Goal: Task Accomplishment & Management: Complete application form

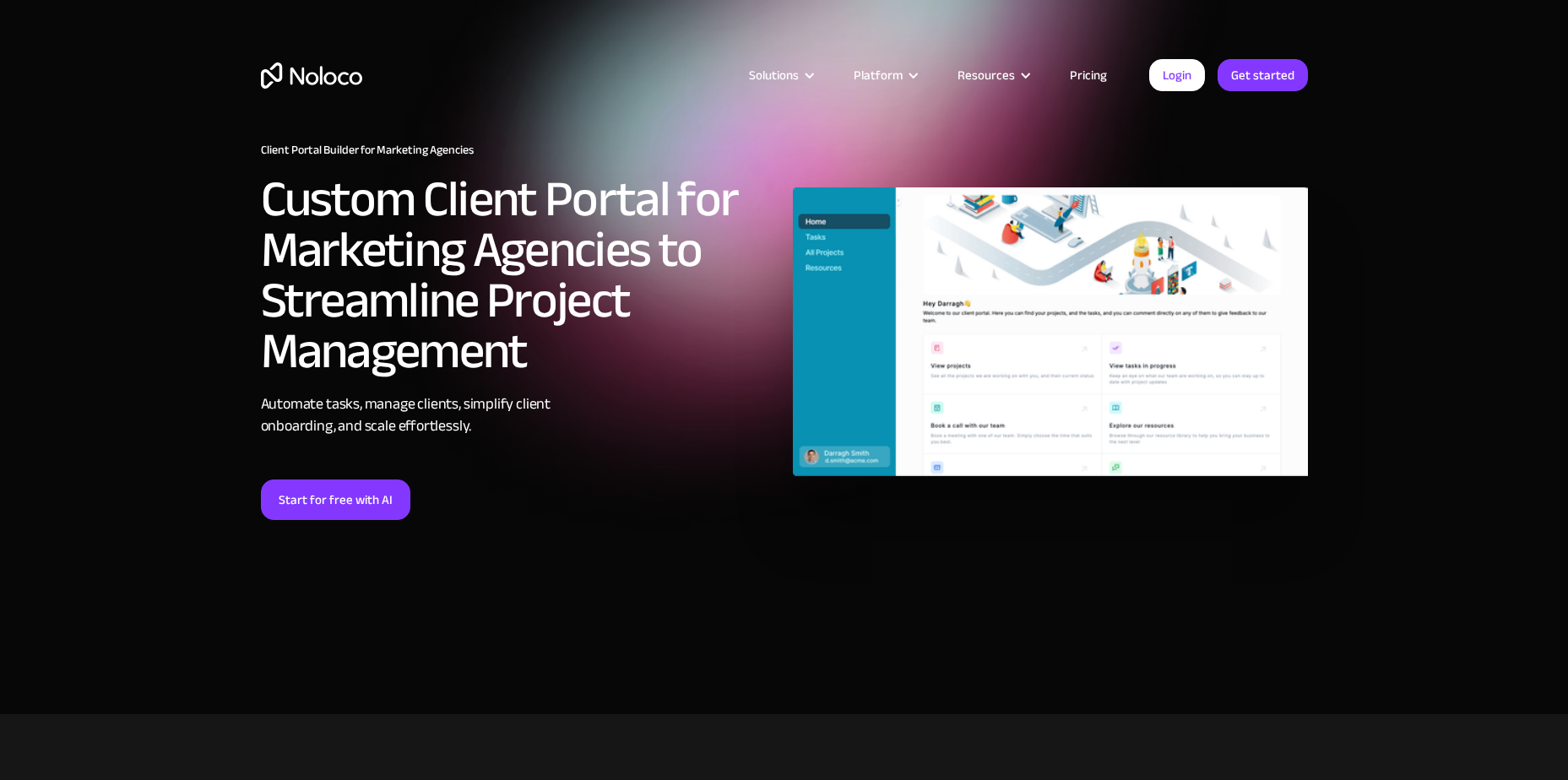
click at [1079, 67] on link "Pricing" at bounding box center [1088, 75] width 79 height 22
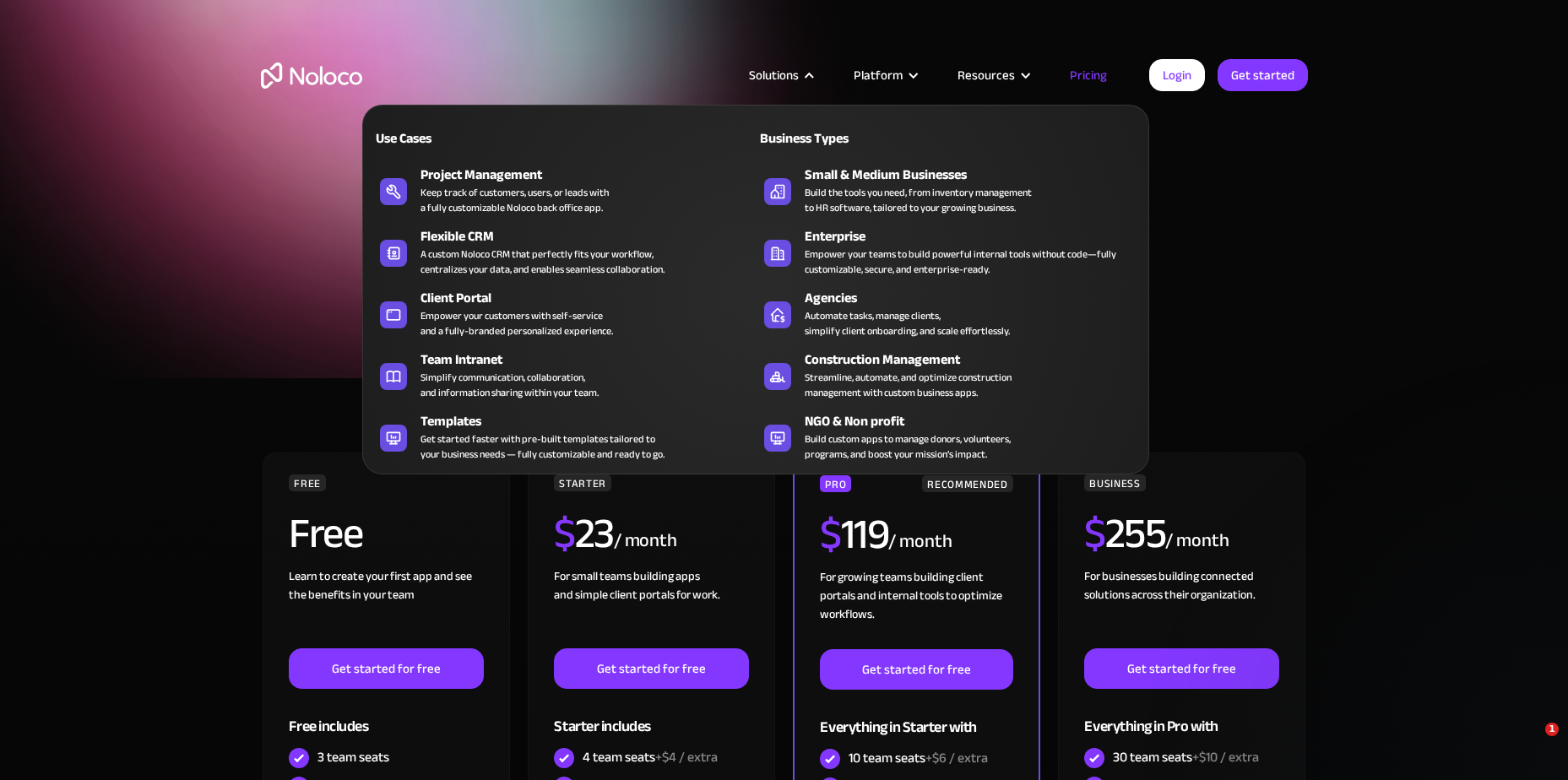
click at [786, 69] on div "Solutions" at bounding box center [774, 75] width 50 height 22
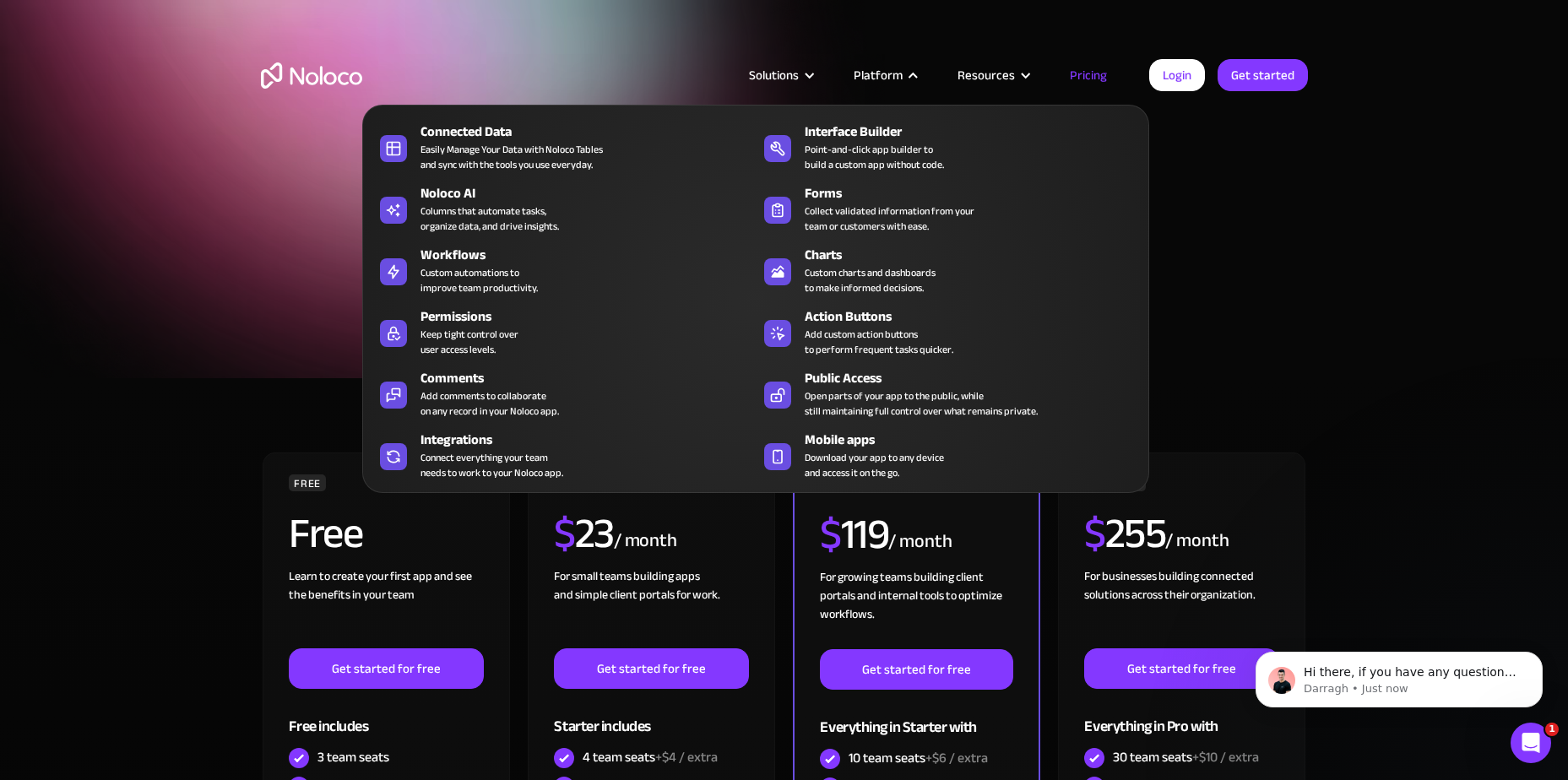
click at [872, 80] on div "Platform" at bounding box center [877, 75] width 49 height 22
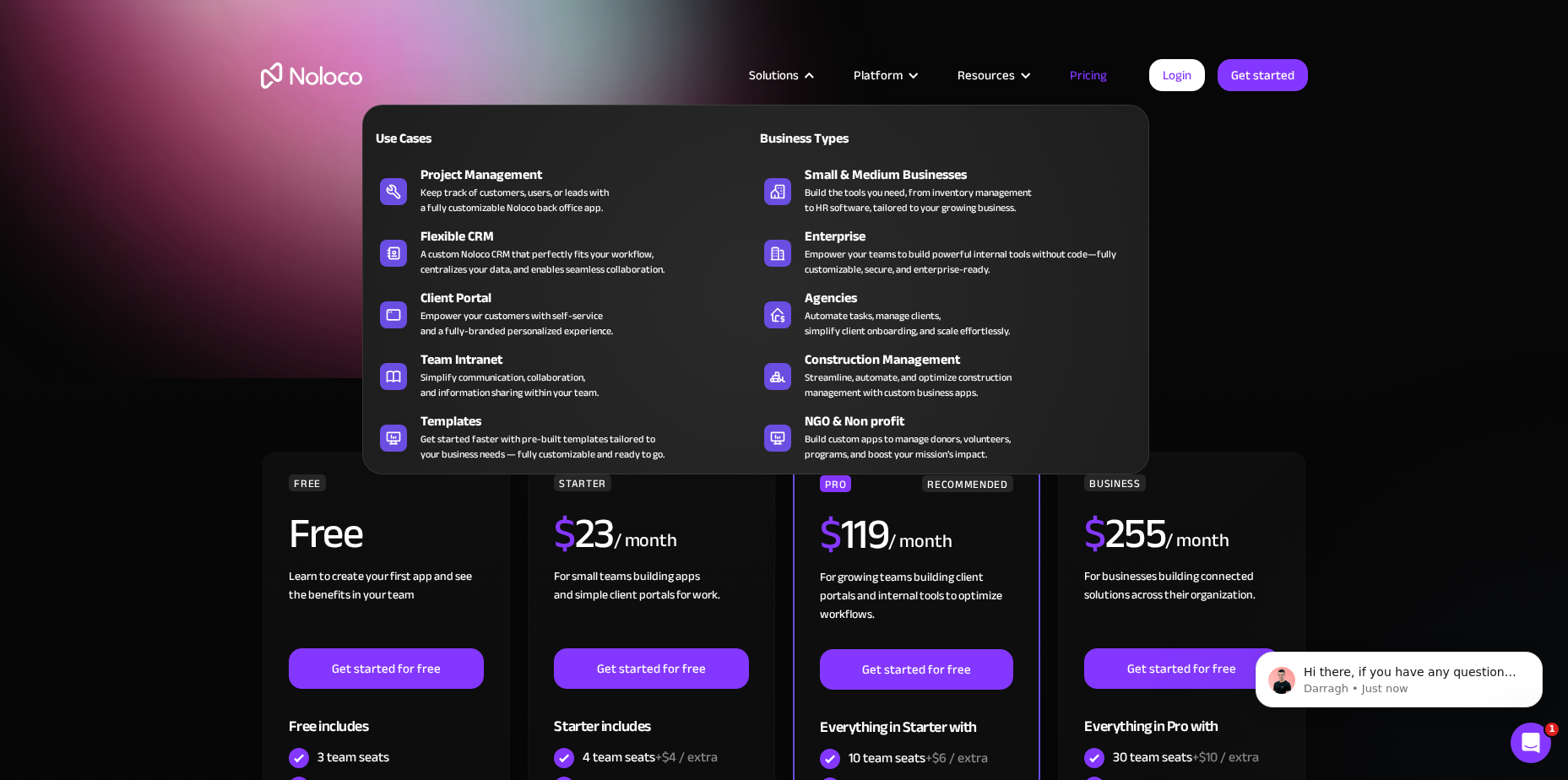
click at [779, 76] on div "Solutions" at bounding box center [774, 75] width 50 height 22
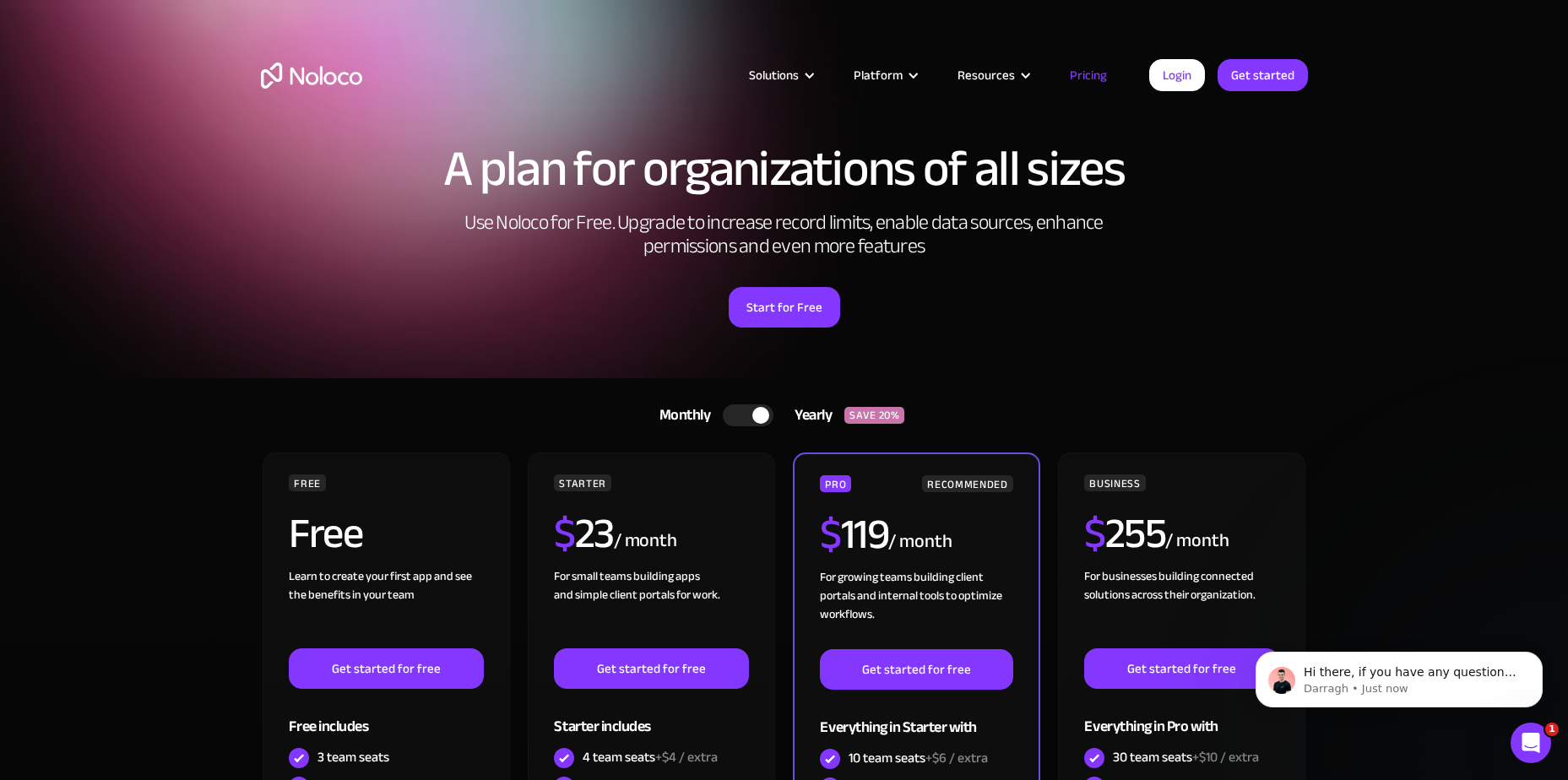
click at [779, 76] on div "Solutions" at bounding box center [774, 75] width 50 height 22
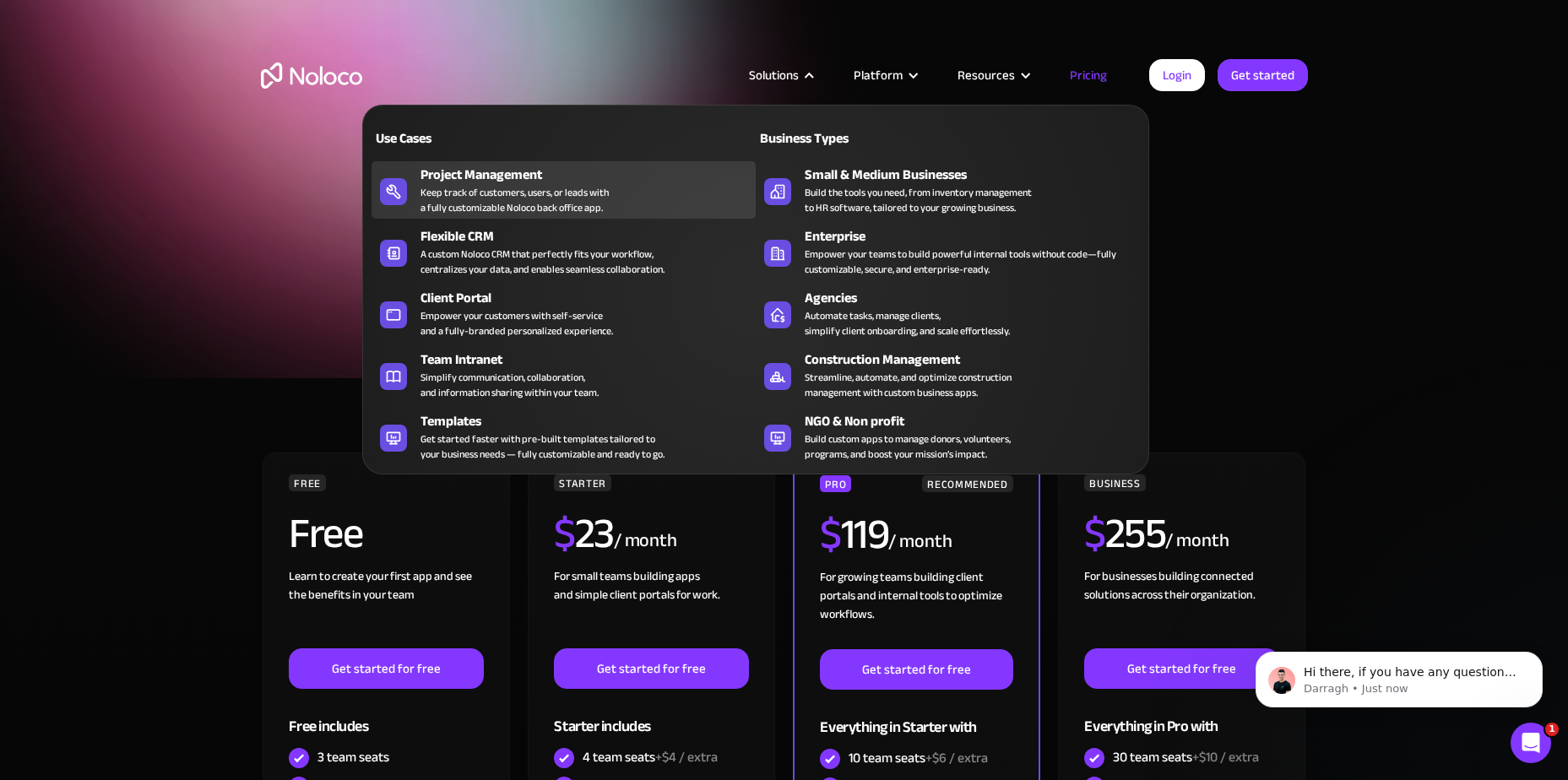
click at [499, 203] on div "Keep track of customers, users, or leads with a fully customizable Noloco back …" at bounding box center [515, 200] width 188 height 31
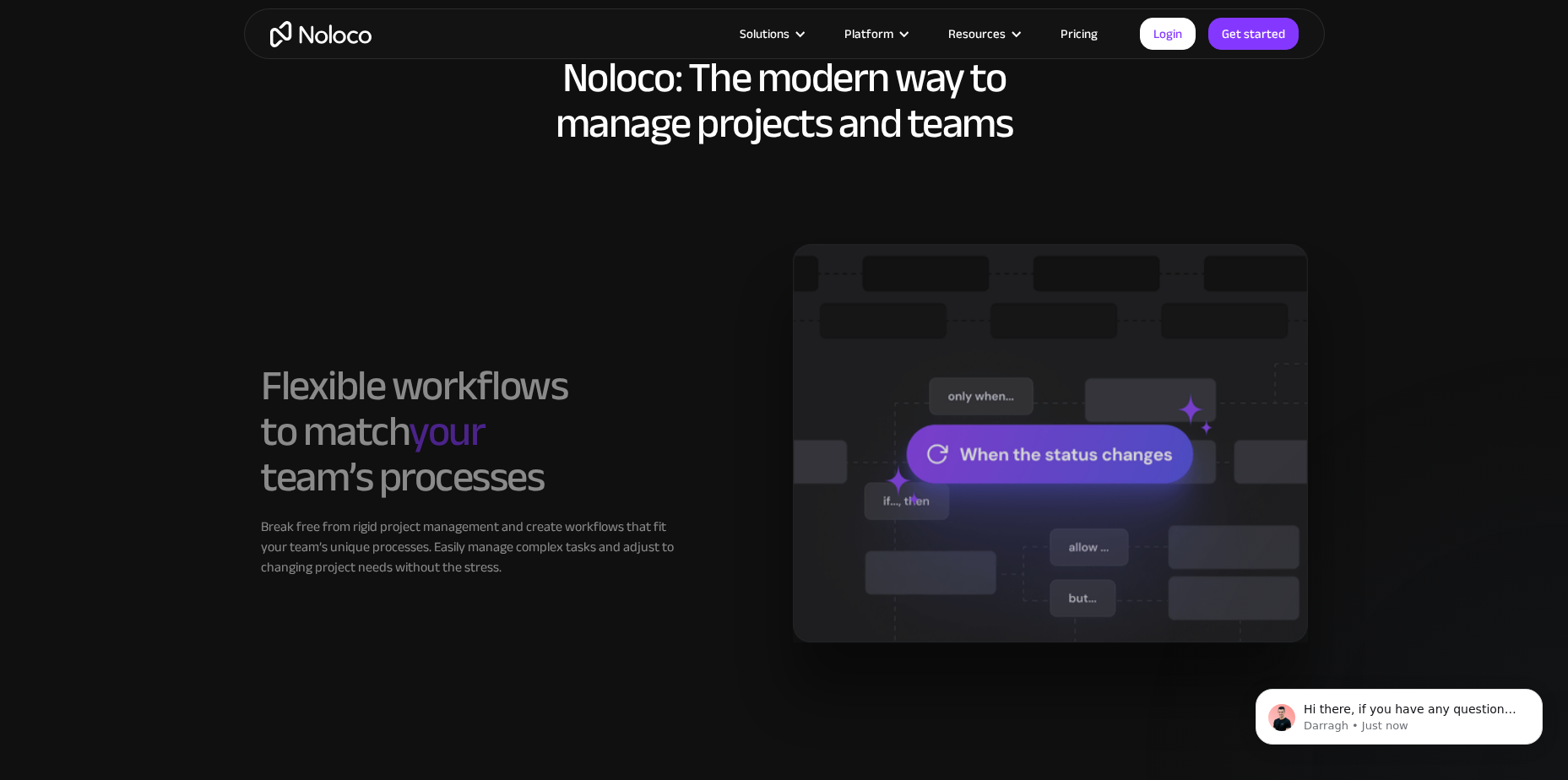
scroll to position [1183, 0]
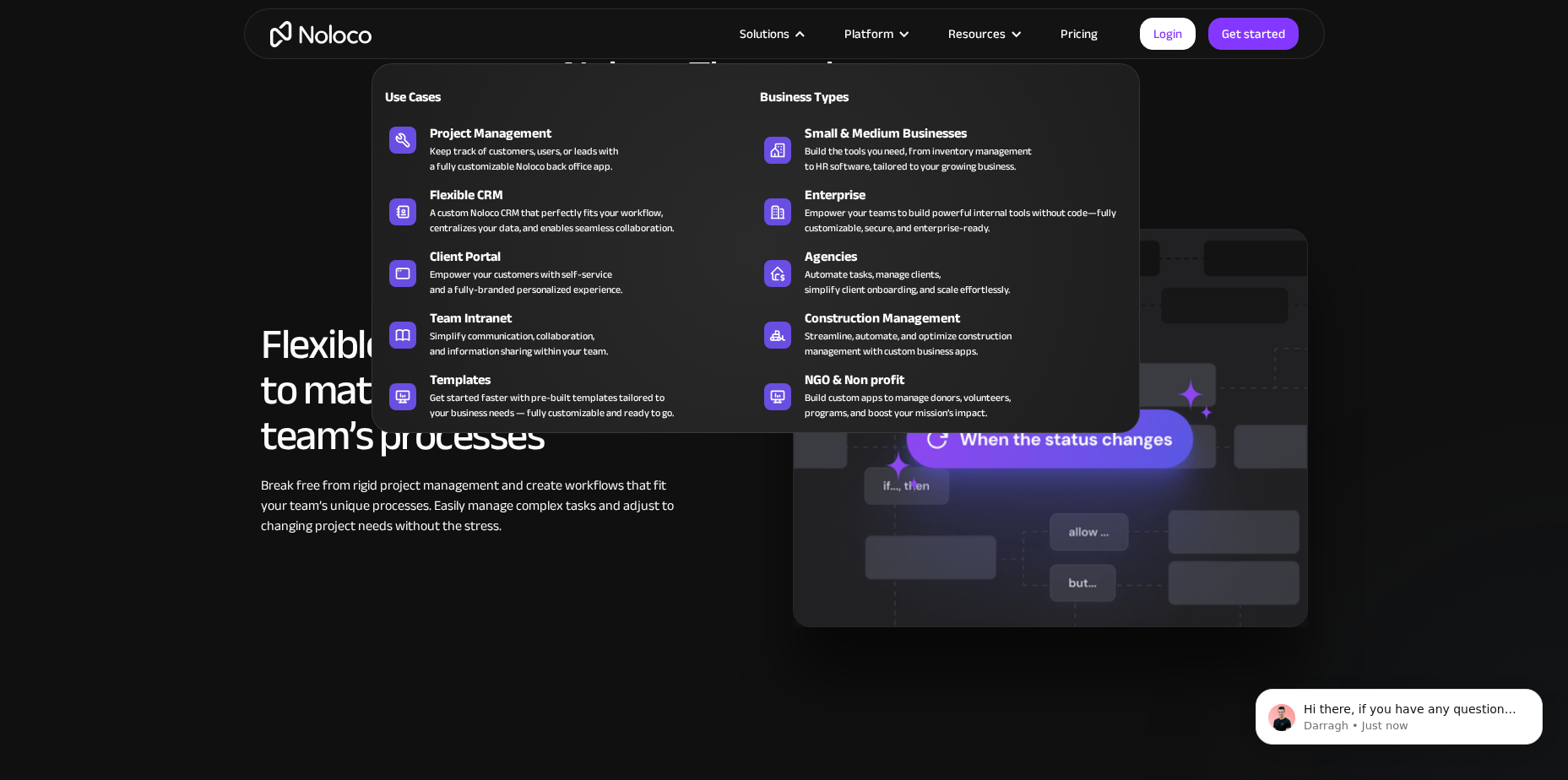
click at [789, 26] on div "Solutions" at bounding box center [764, 33] width 50 height 22
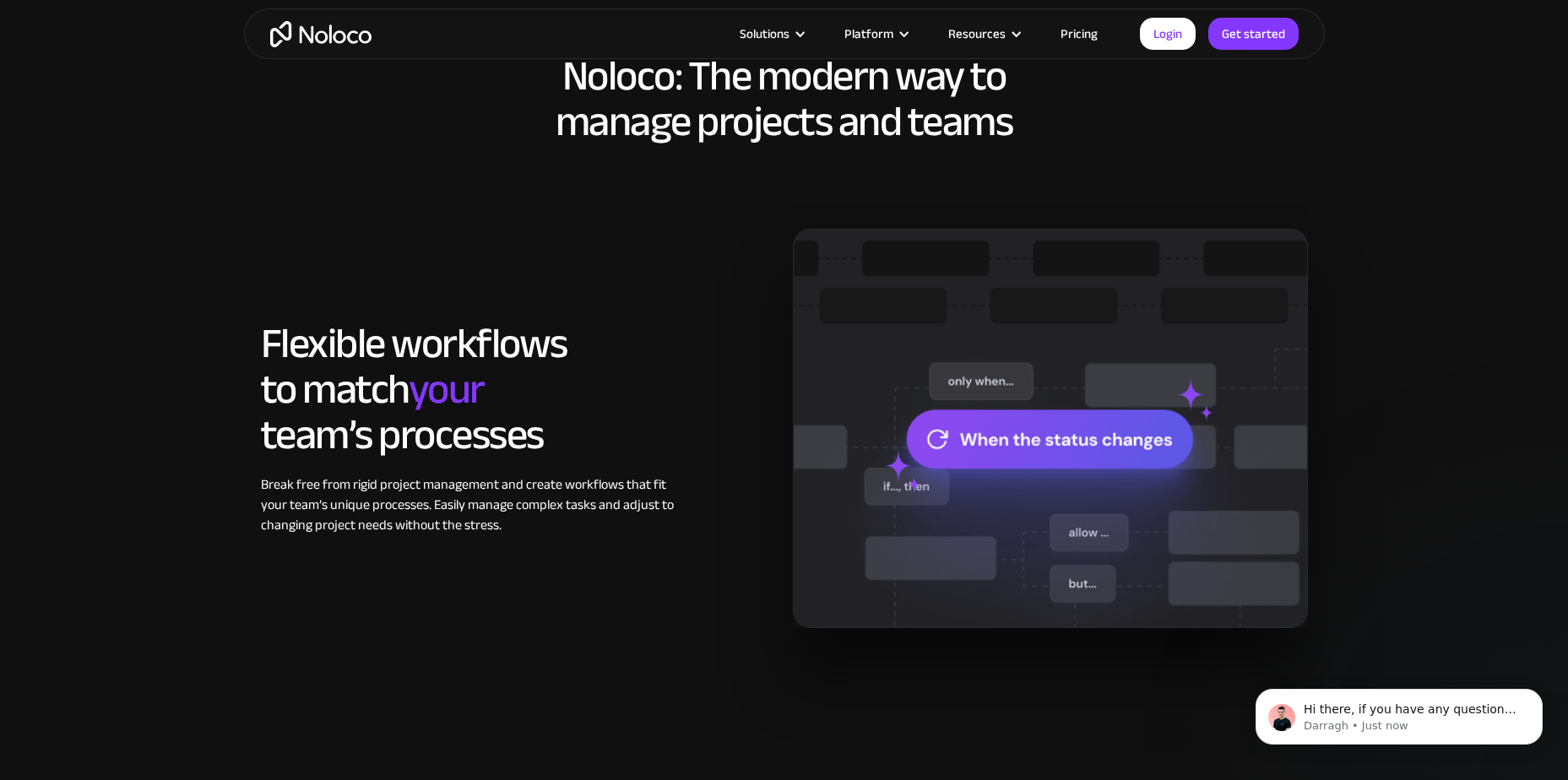
click at [789, 26] on div "Solutions" at bounding box center [764, 33] width 50 height 22
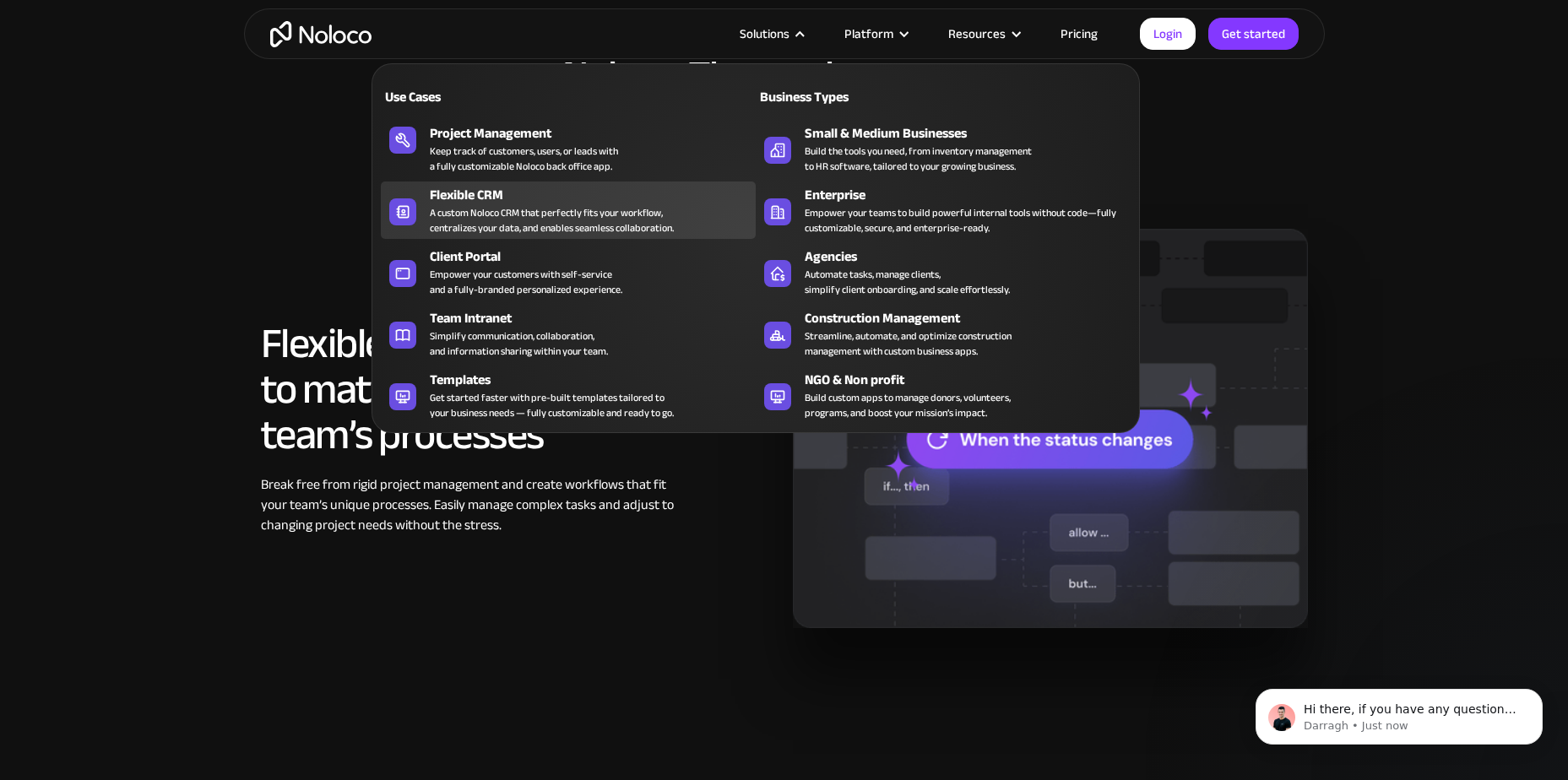
click at [550, 212] on div "A custom Noloco CRM that perfectly fits your workflow, centralizes your data, a…" at bounding box center [551, 220] width 244 height 31
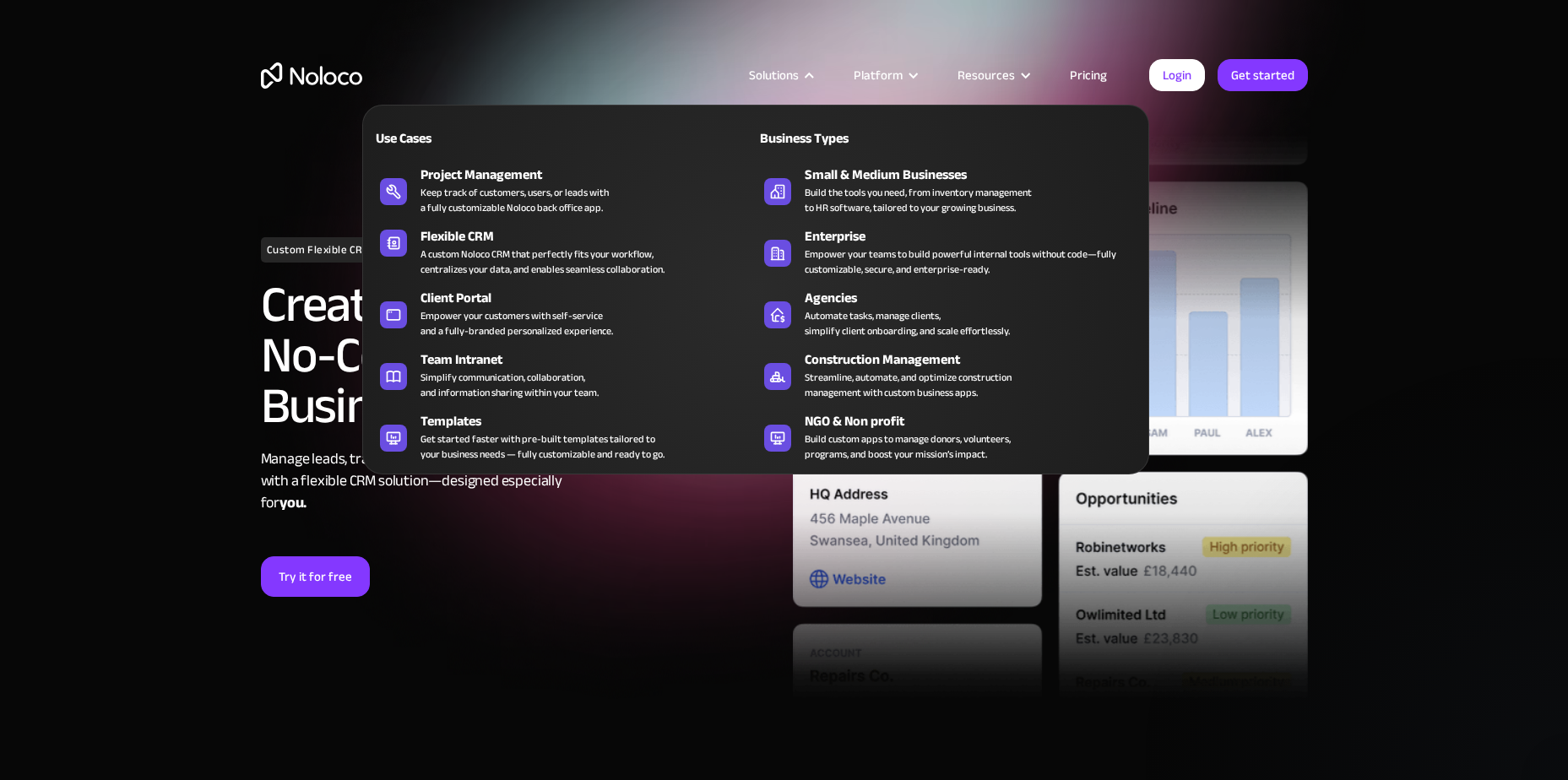
click at [772, 78] on div "Solutions" at bounding box center [774, 75] width 50 height 22
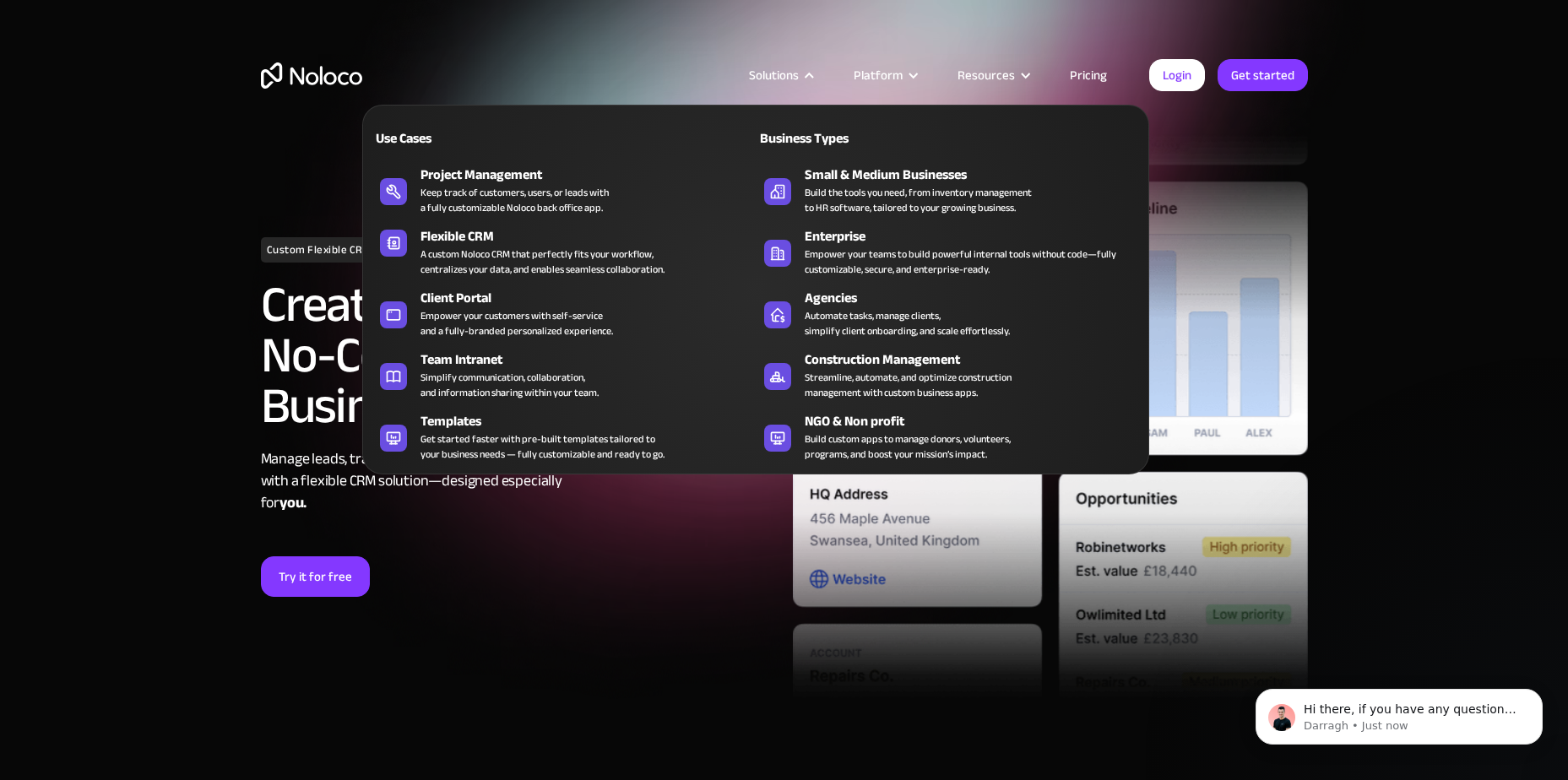
click at [780, 73] on div "Solutions" at bounding box center [774, 75] width 50 height 22
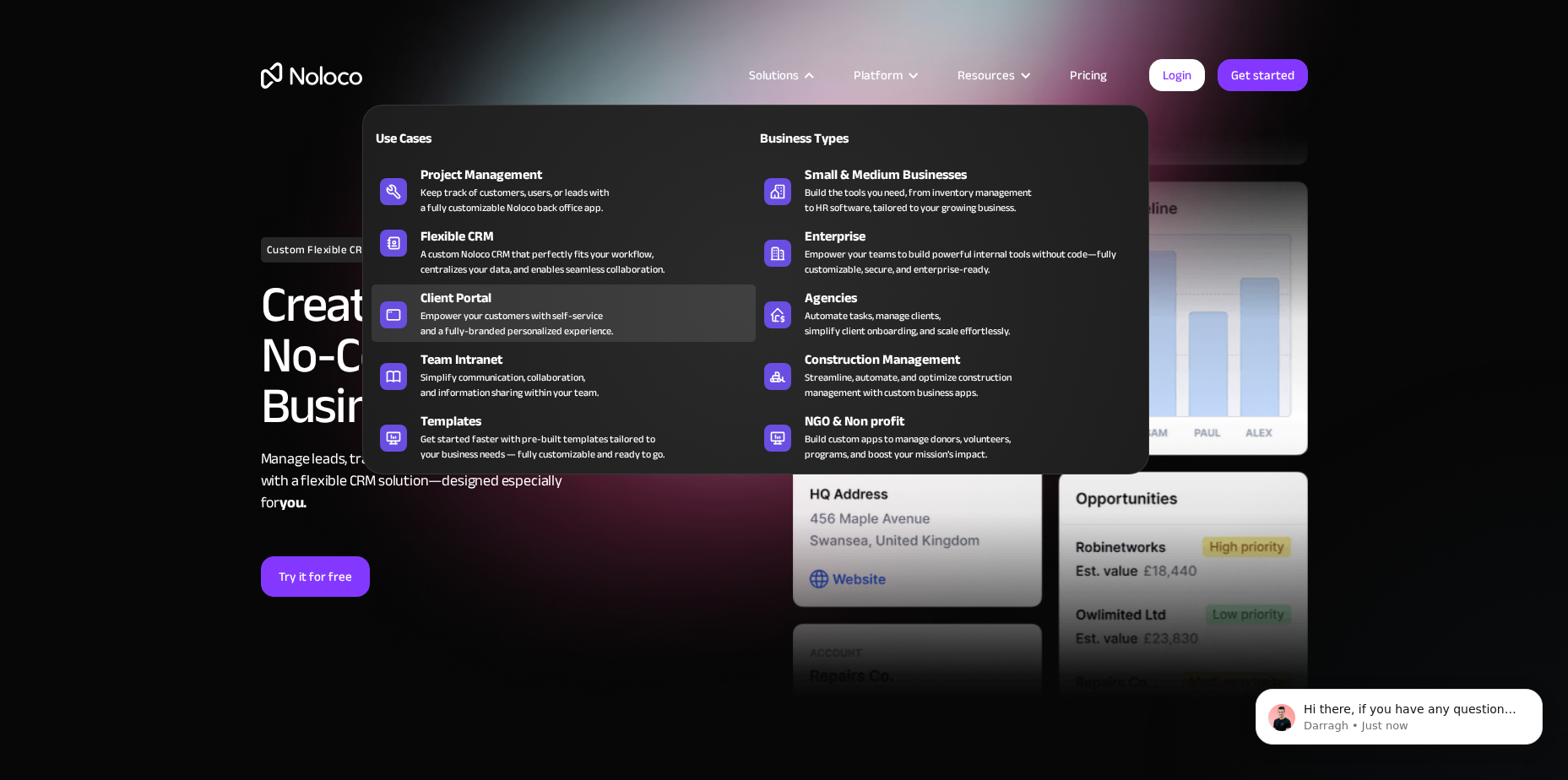
click at [527, 302] on div "Client Portal" at bounding box center [592, 298] width 342 height 20
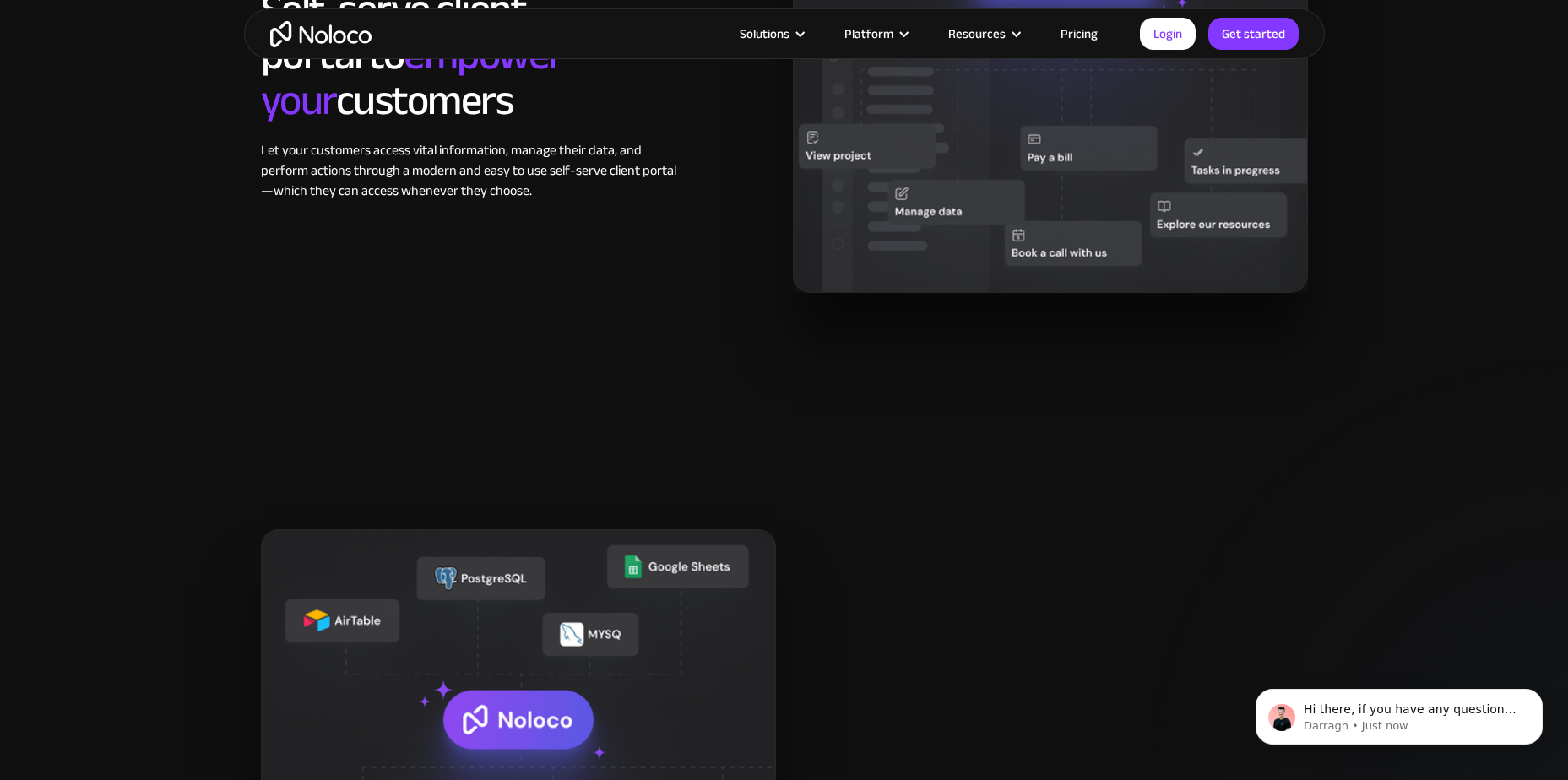
scroll to position [1267, 0]
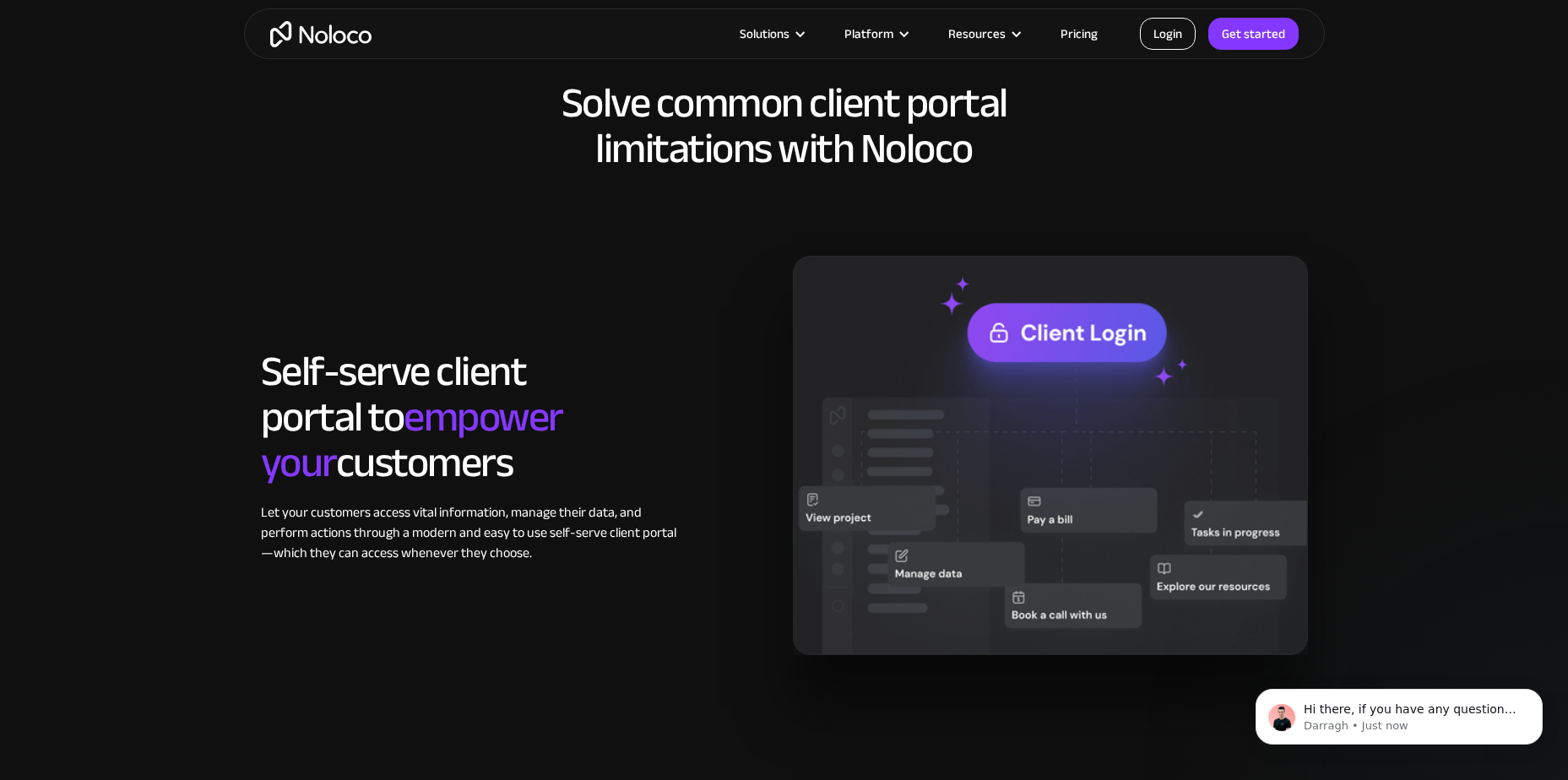
click at [1166, 28] on link "Login" at bounding box center [1167, 34] width 55 height 33
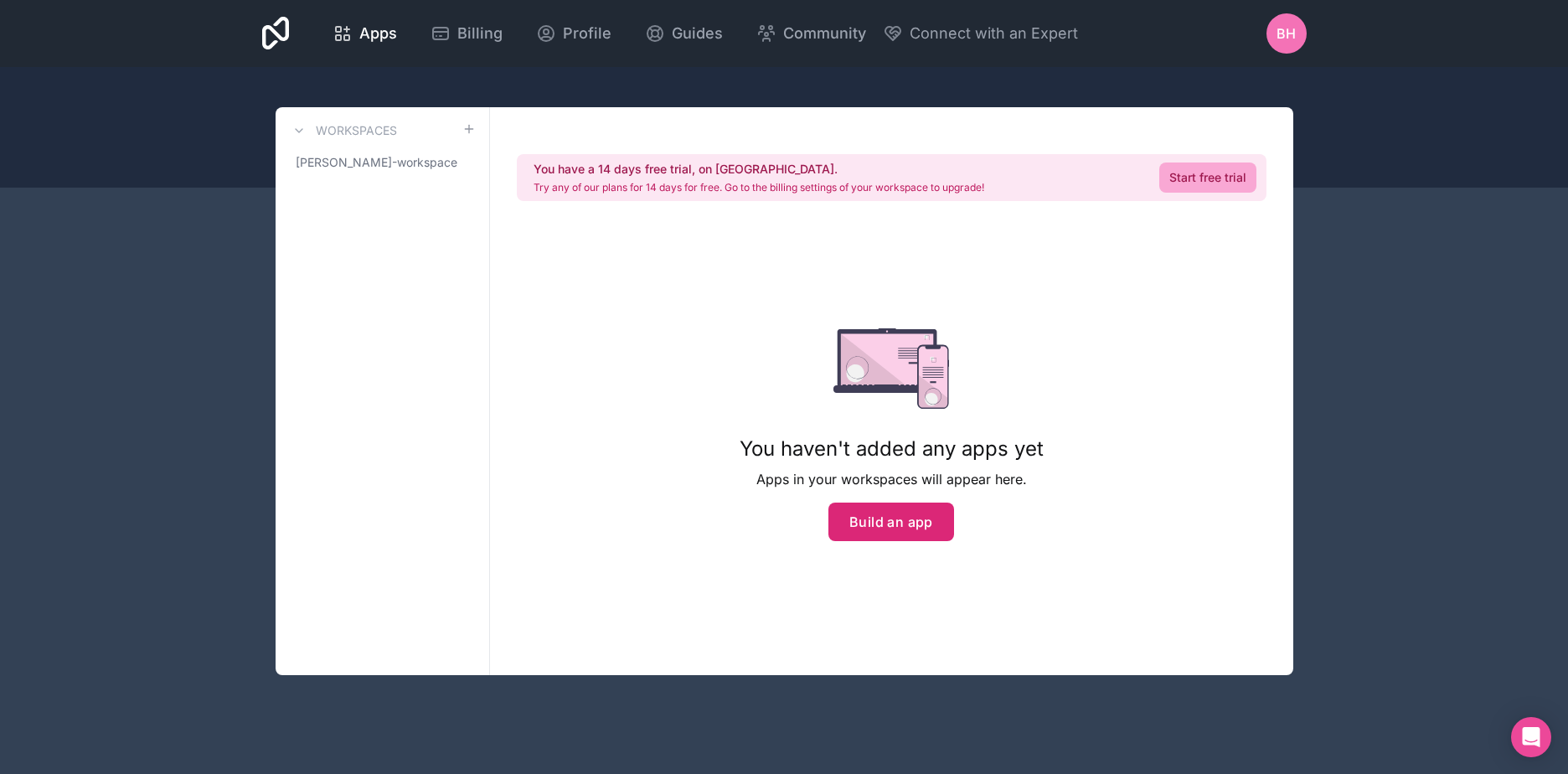
click at [894, 535] on button "Build an app" at bounding box center [891, 522] width 125 height 39
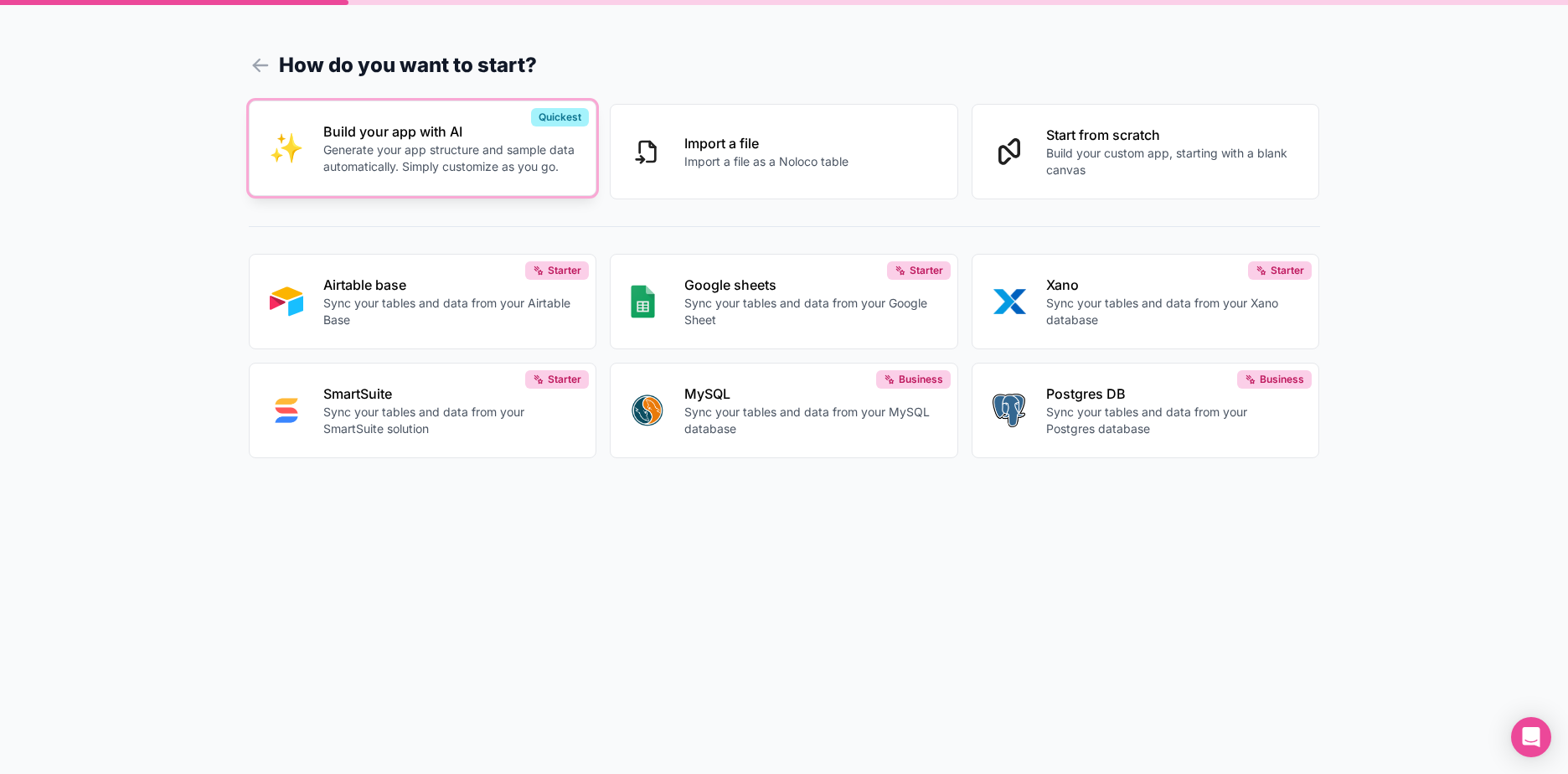
click at [512, 178] on button "Build your app with AI Generate your app structure and sample data automaticall…" at bounding box center [422, 148] width 348 height 96
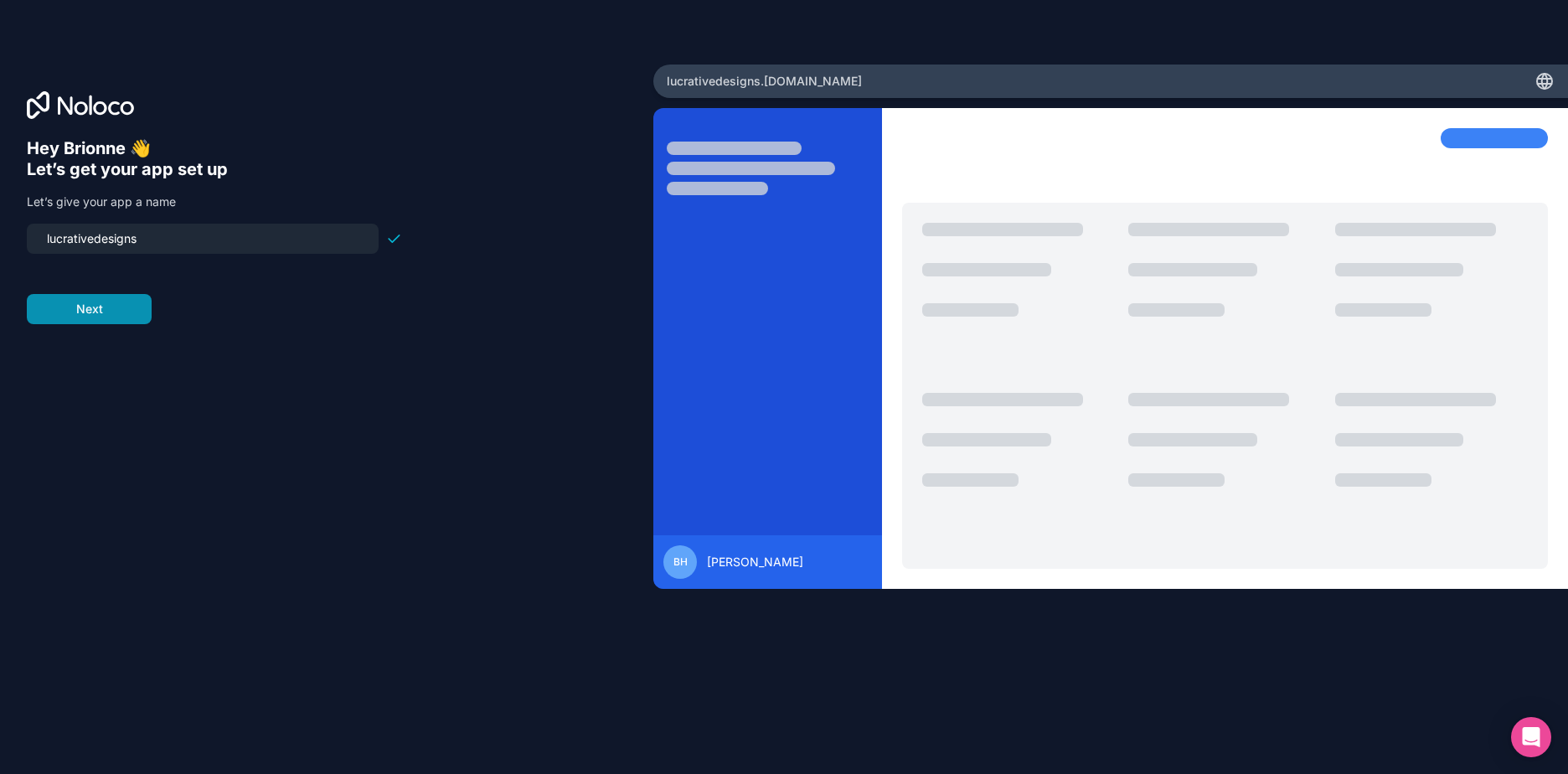
click at [125, 314] on button "Next" at bounding box center [88, 310] width 124 height 30
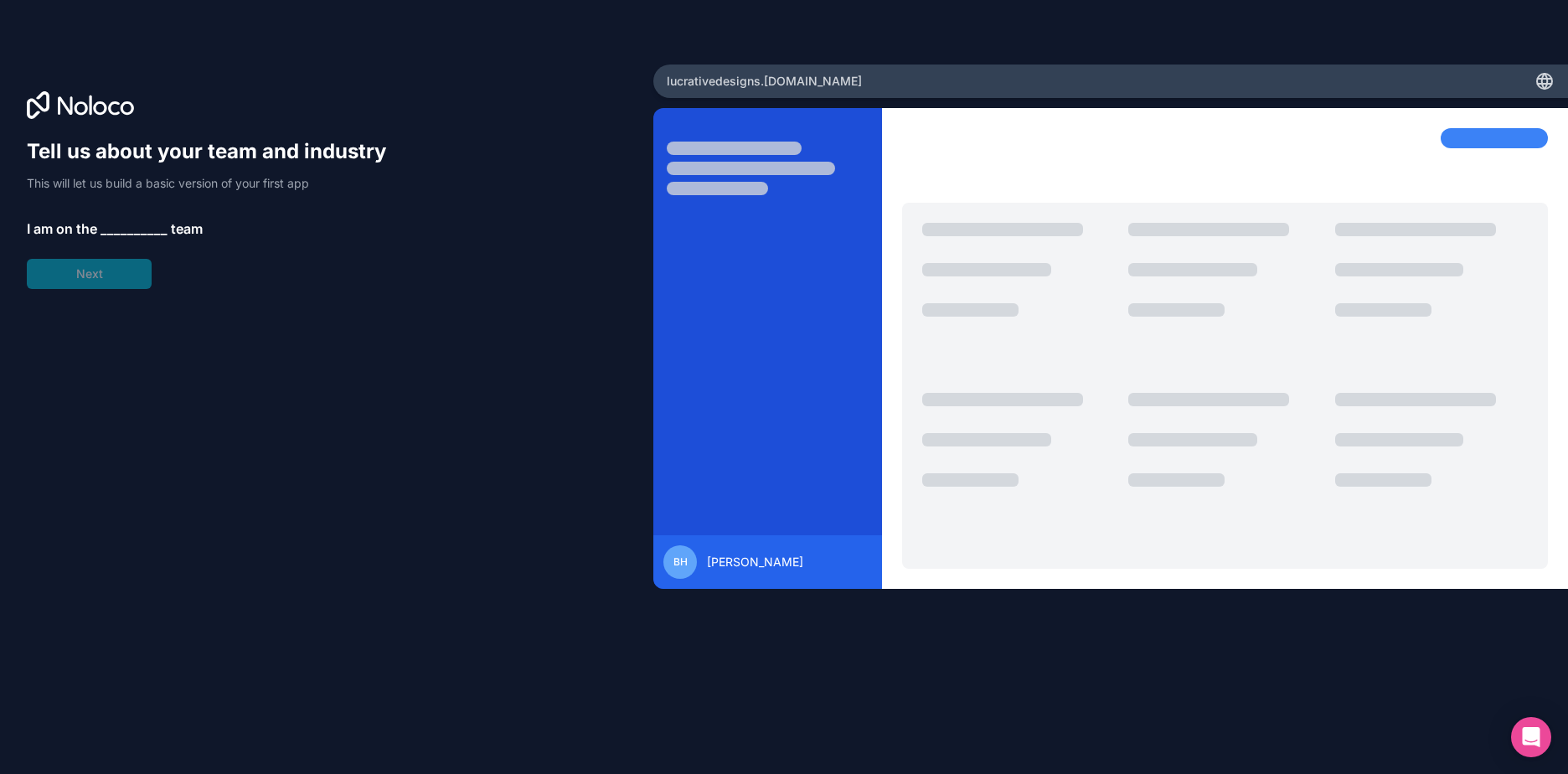
click at [161, 239] on div "Tell us about your team and industry This will let us build a basic version of …" at bounding box center [214, 214] width 375 height 151
click at [150, 227] on span "__________" at bounding box center [134, 228] width 67 height 20
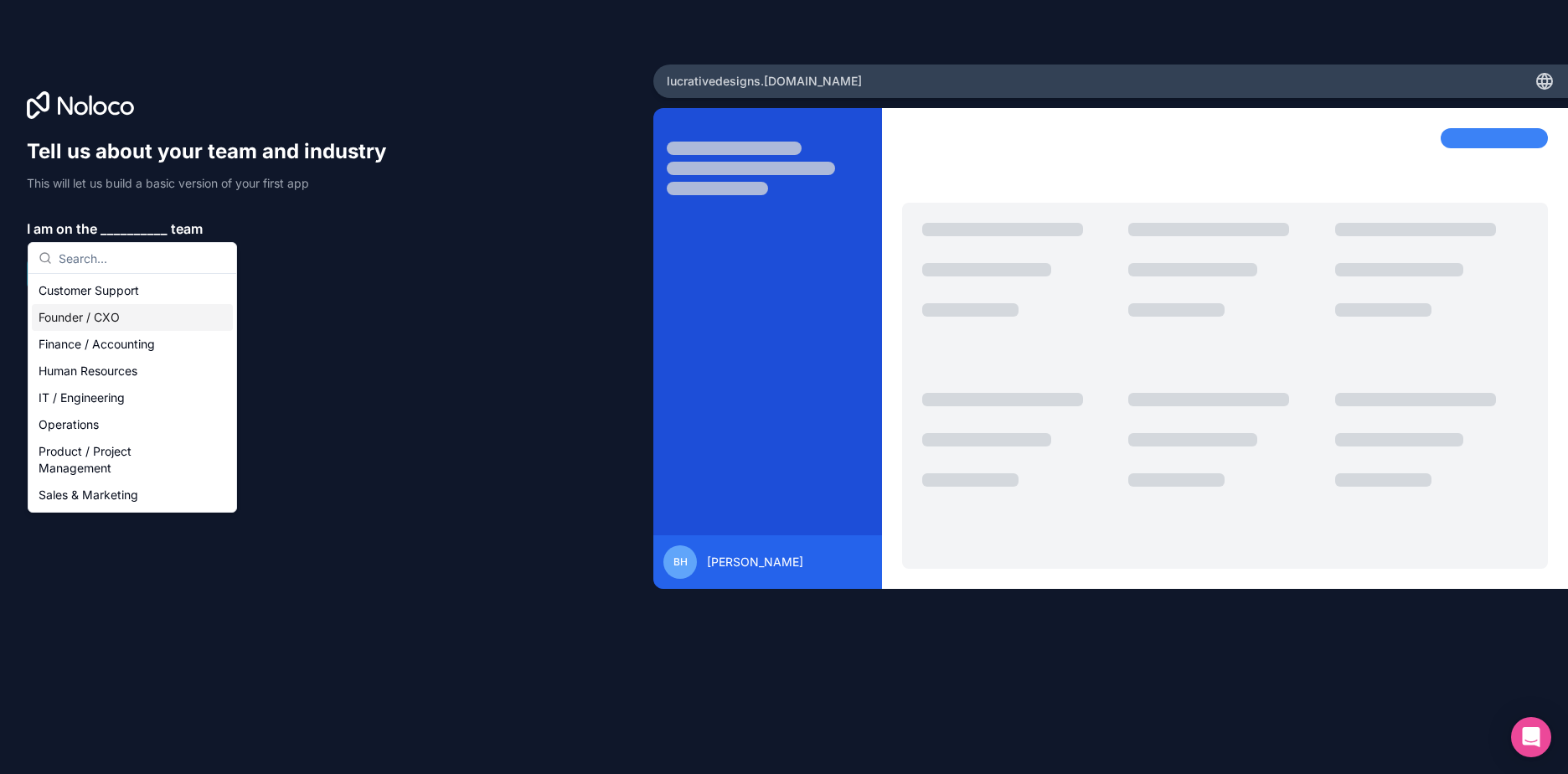
click at [129, 315] on div "Founder / CXO" at bounding box center [133, 317] width 201 height 27
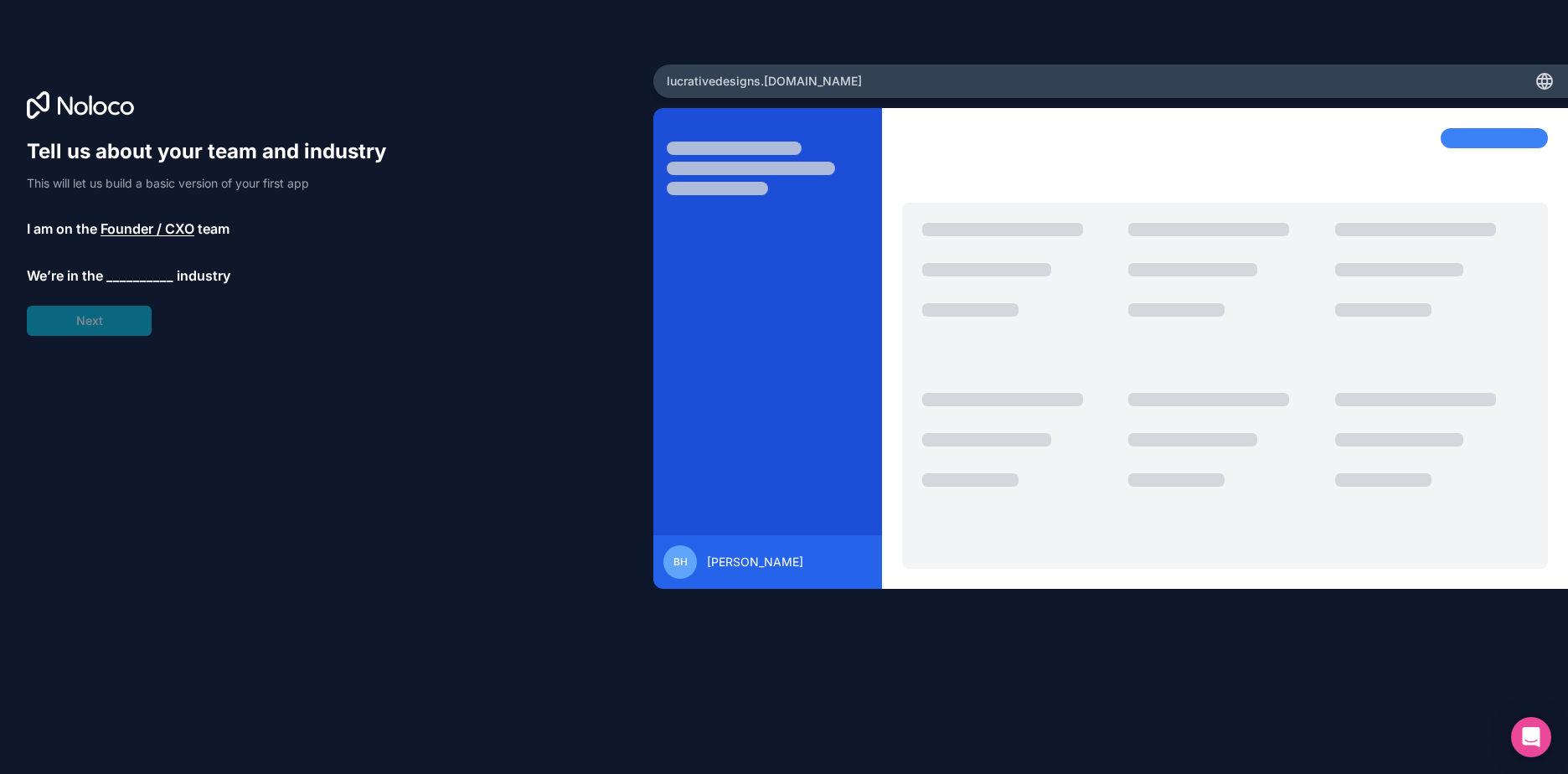
click at [118, 276] on span "__________" at bounding box center [140, 275] width 67 height 20
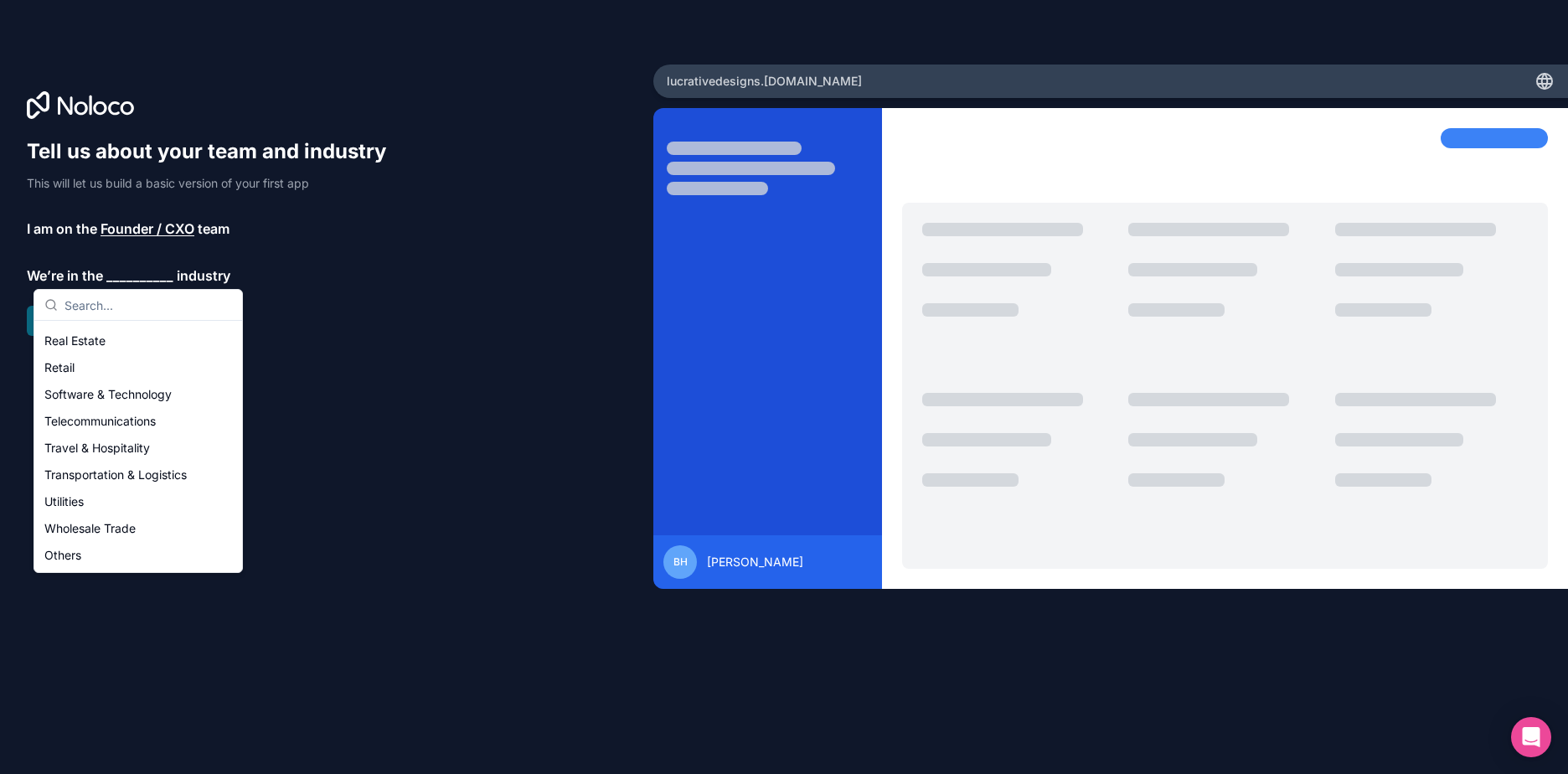
scroll to position [261, 0]
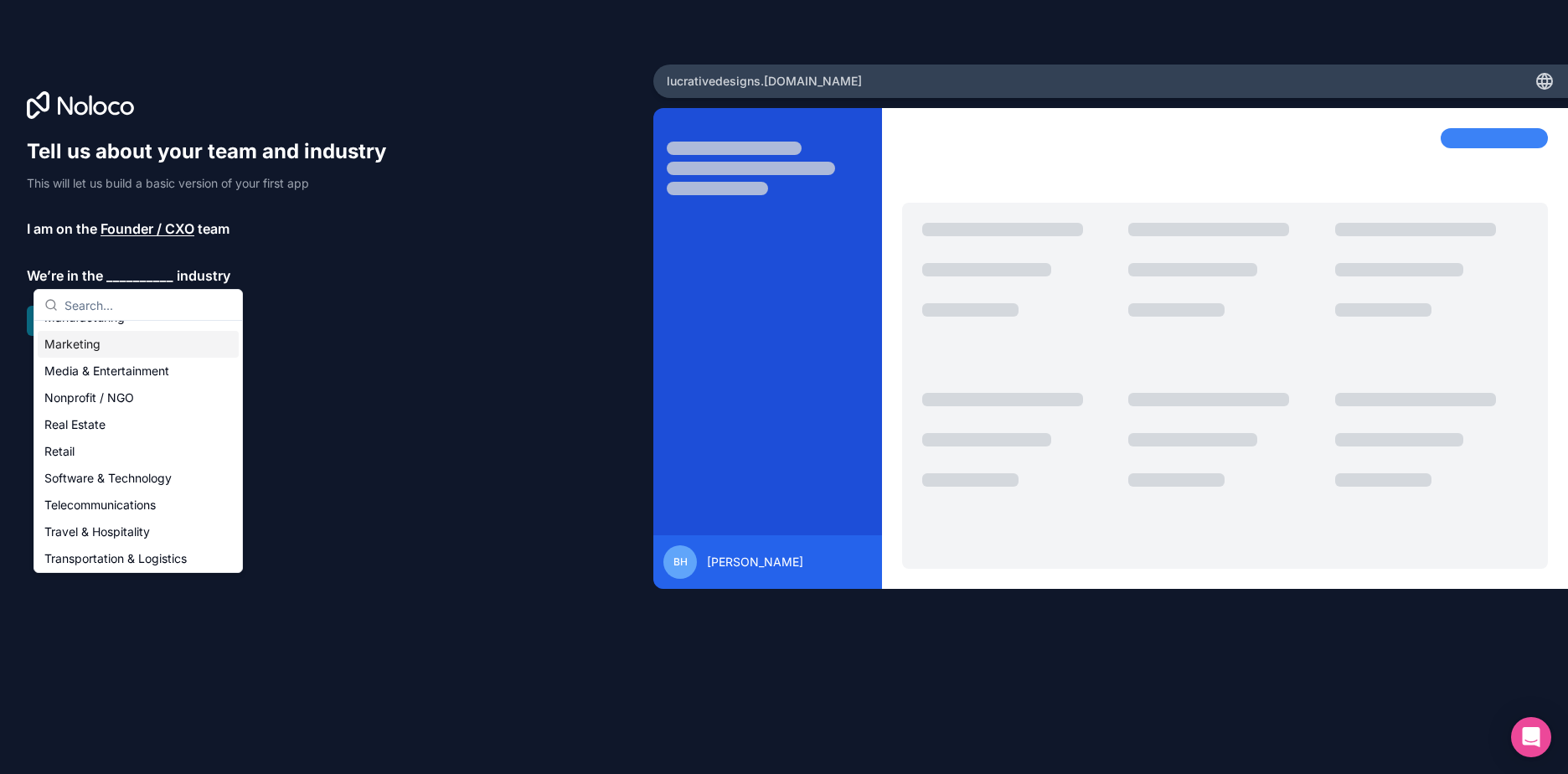
click at [97, 351] on div "Marketing" at bounding box center [139, 345] width 201 height 27
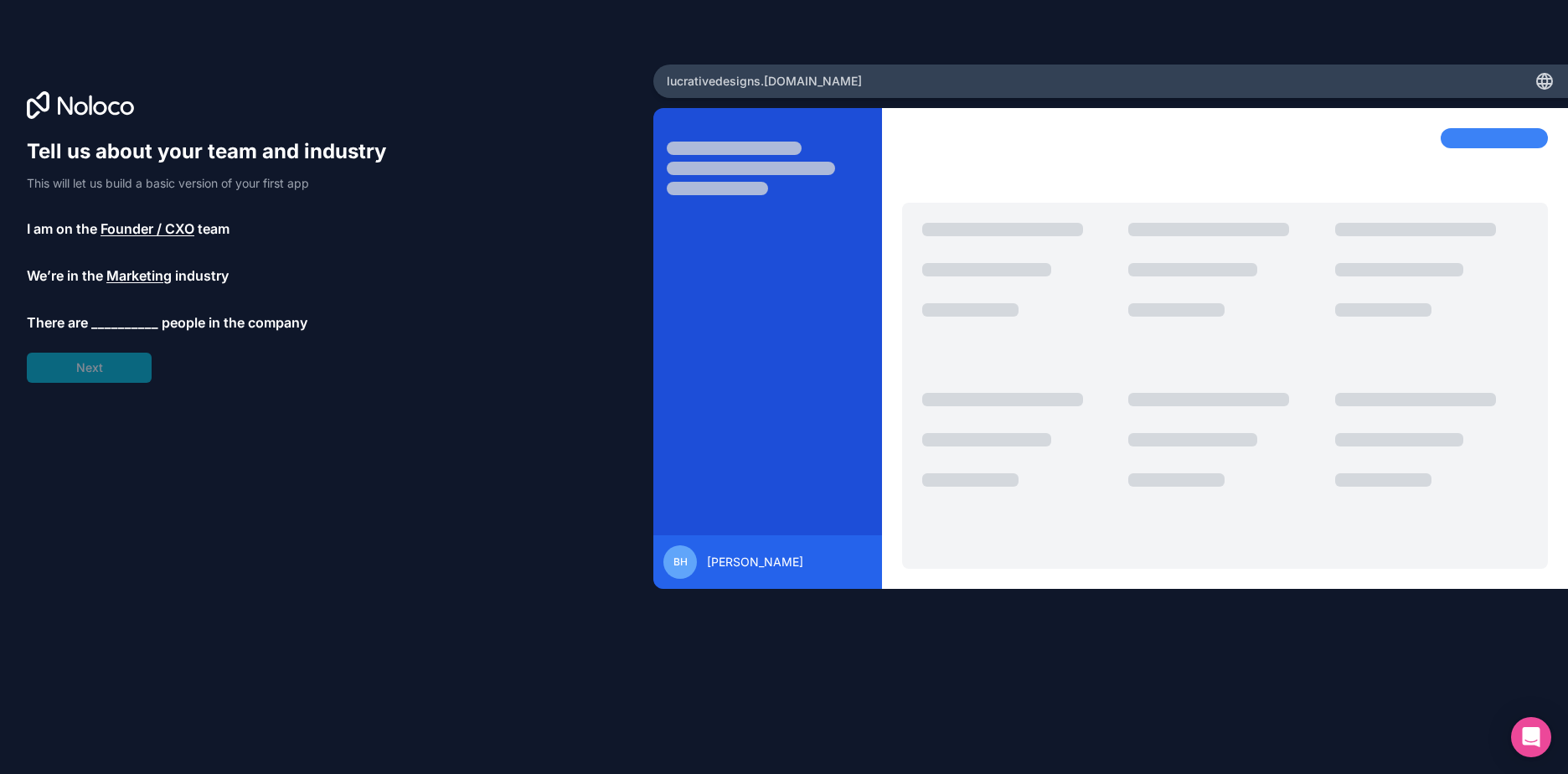
click at [111, 328] on span "__________" at bounding box center [124, 322] width 67 height 20
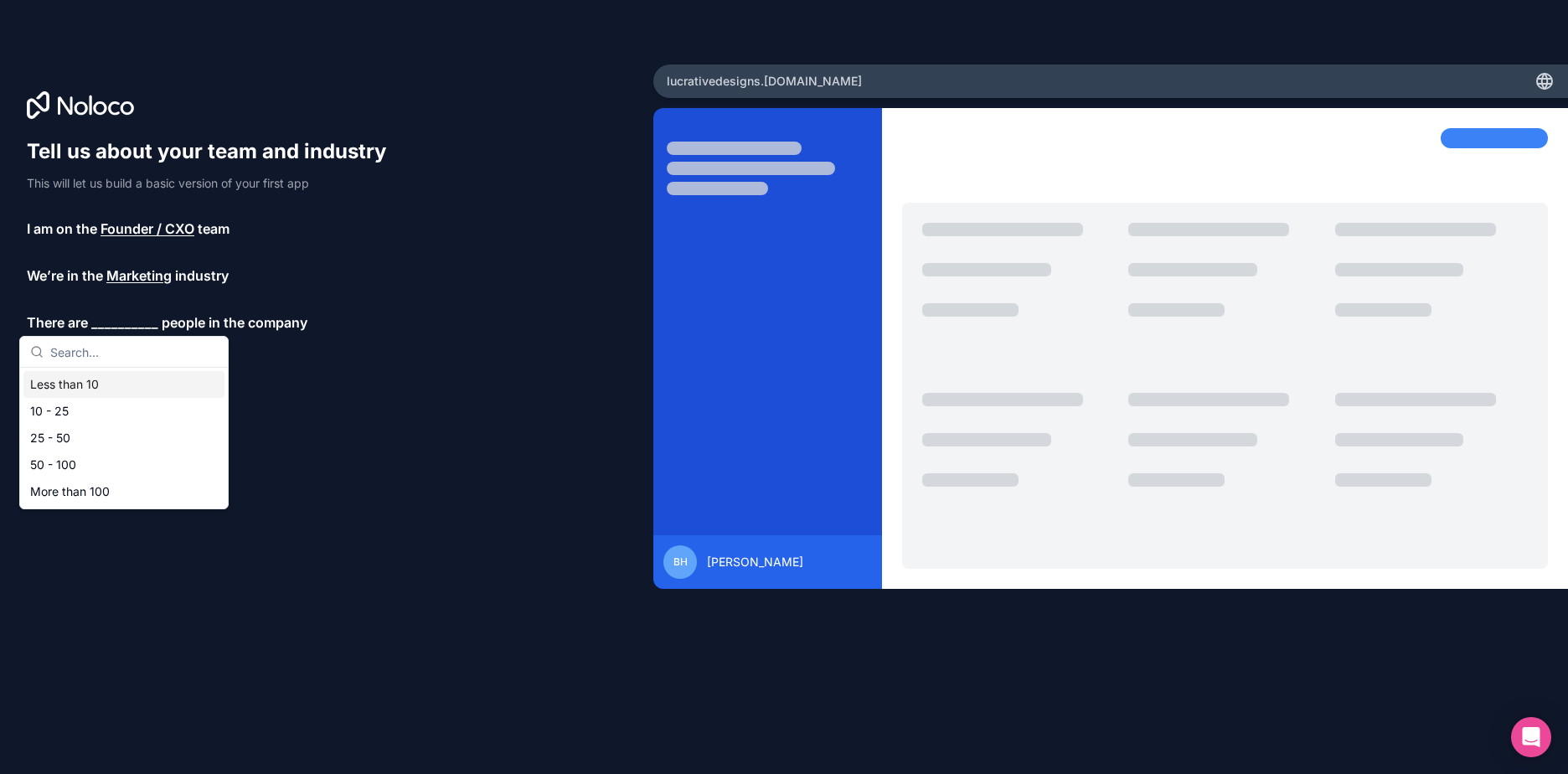
click at [60, 386] on div "Less than 10" at bounding box center [124, 385] width 201 height 27
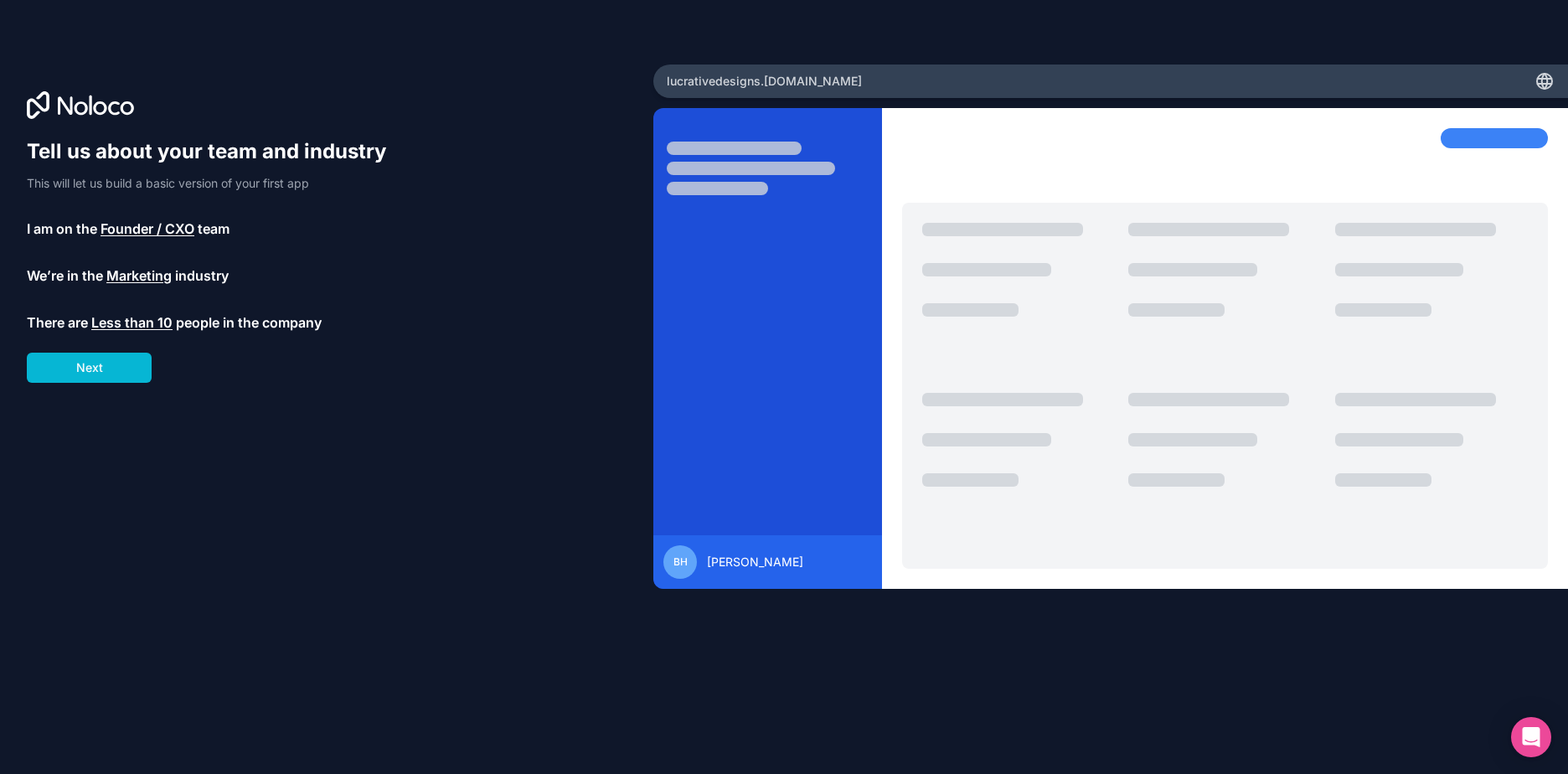
click at [98, 349] on div "Tell us about your team and industry This will let us build a basic version of …" at bounding box center [214, 261] width 375 height 245
click at [104, 368] on button "Next" at bounding box center [88, 368] width 124 height 30
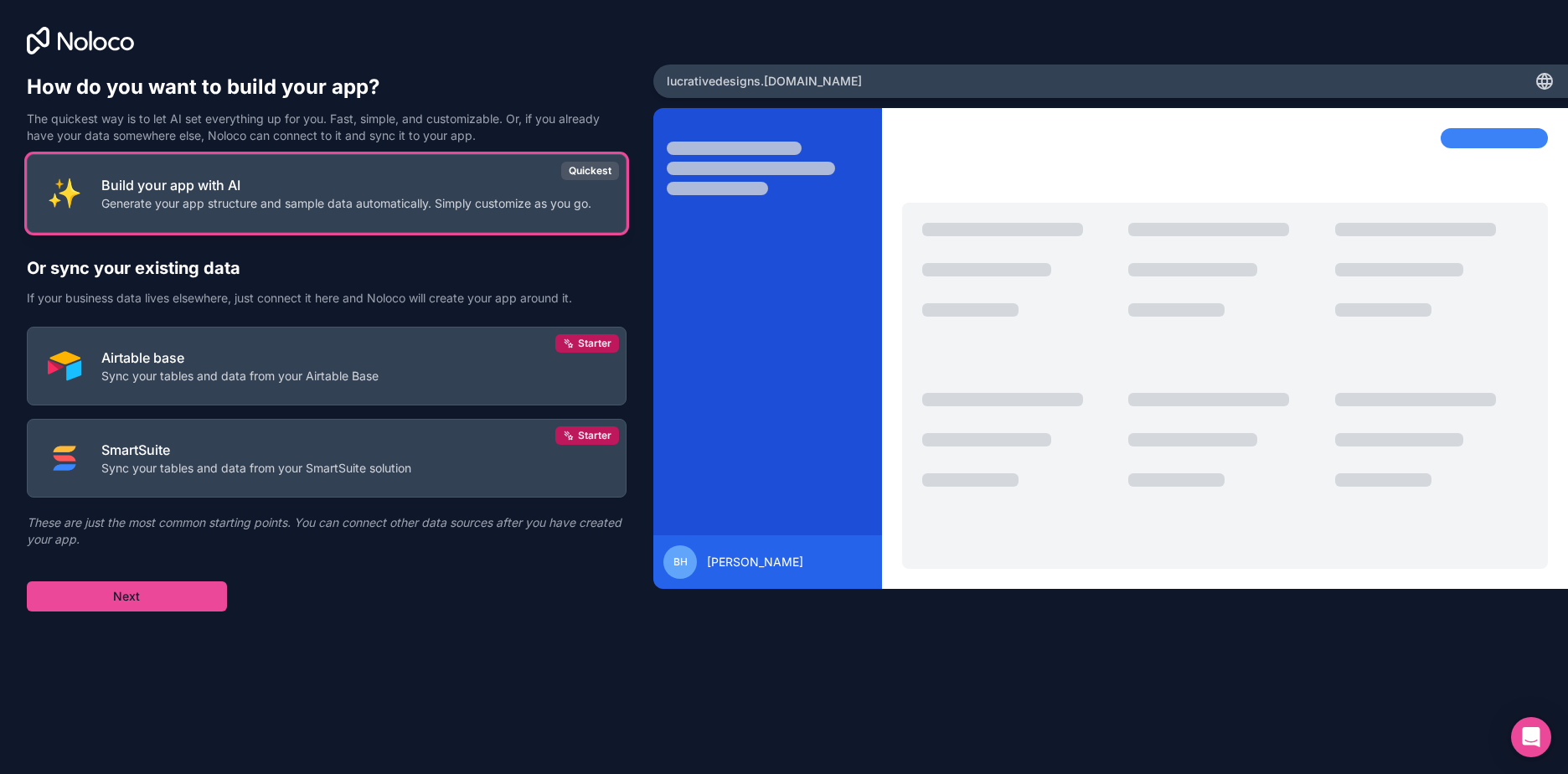
click at [332, 185] on p "Build your app with AI" at bounding box center [346, 184] width 490 height 20
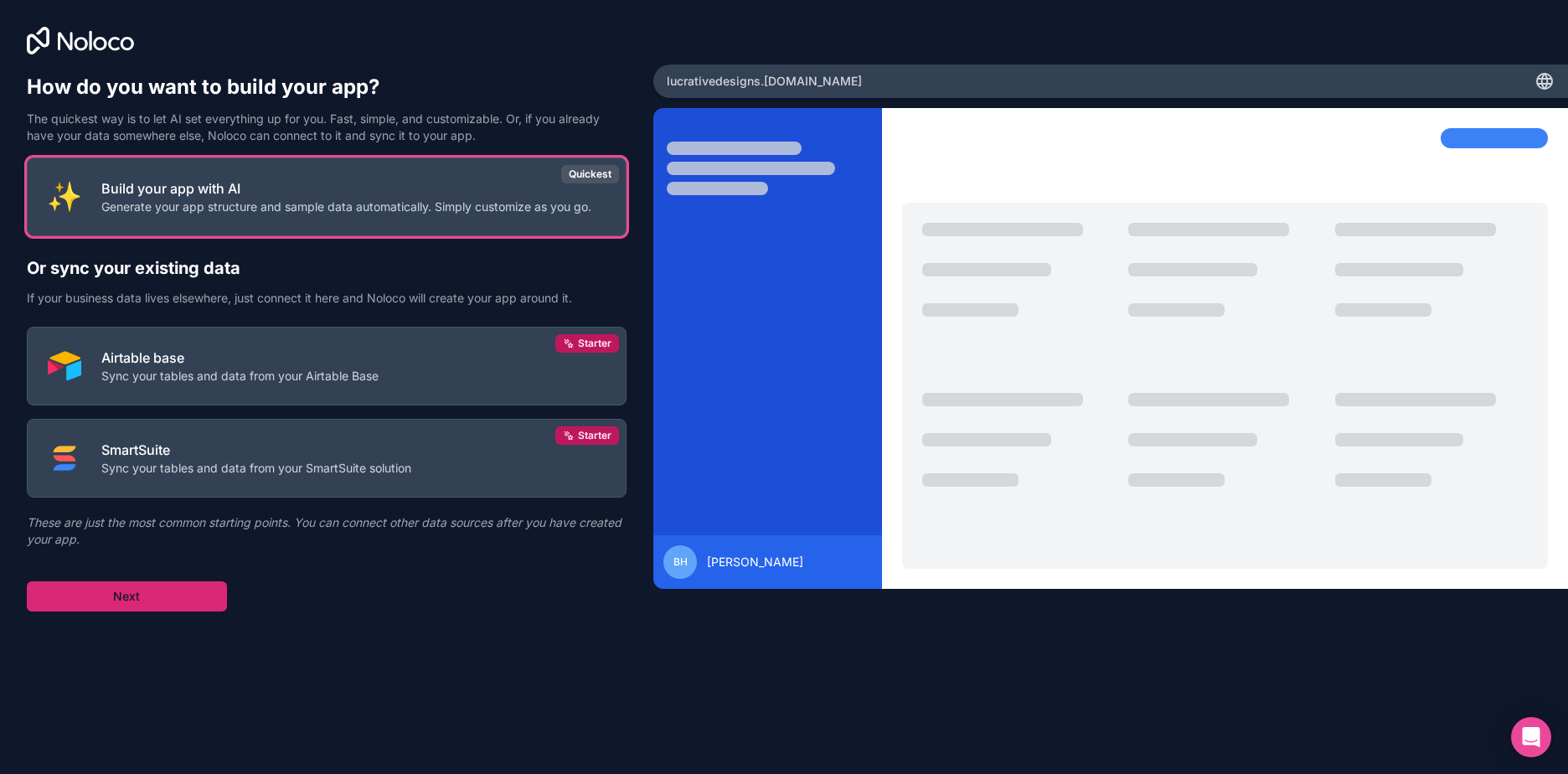
click at [82, 605] on button "Next" at bounding box center [126, 596] width 200 height 30
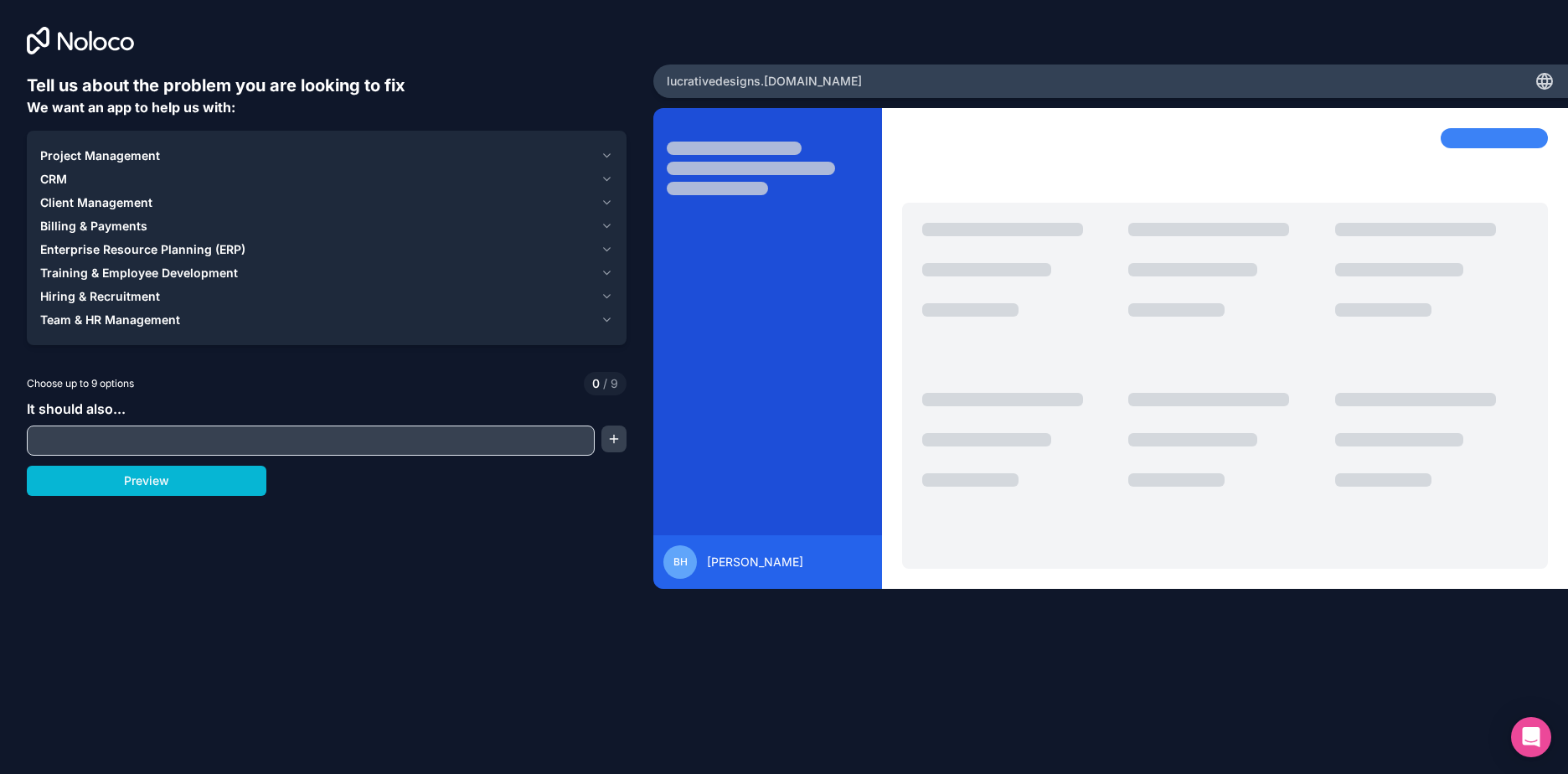
click at [104, 157] on span "Project Management" at bounding box center [100, 156] width 120 height 17
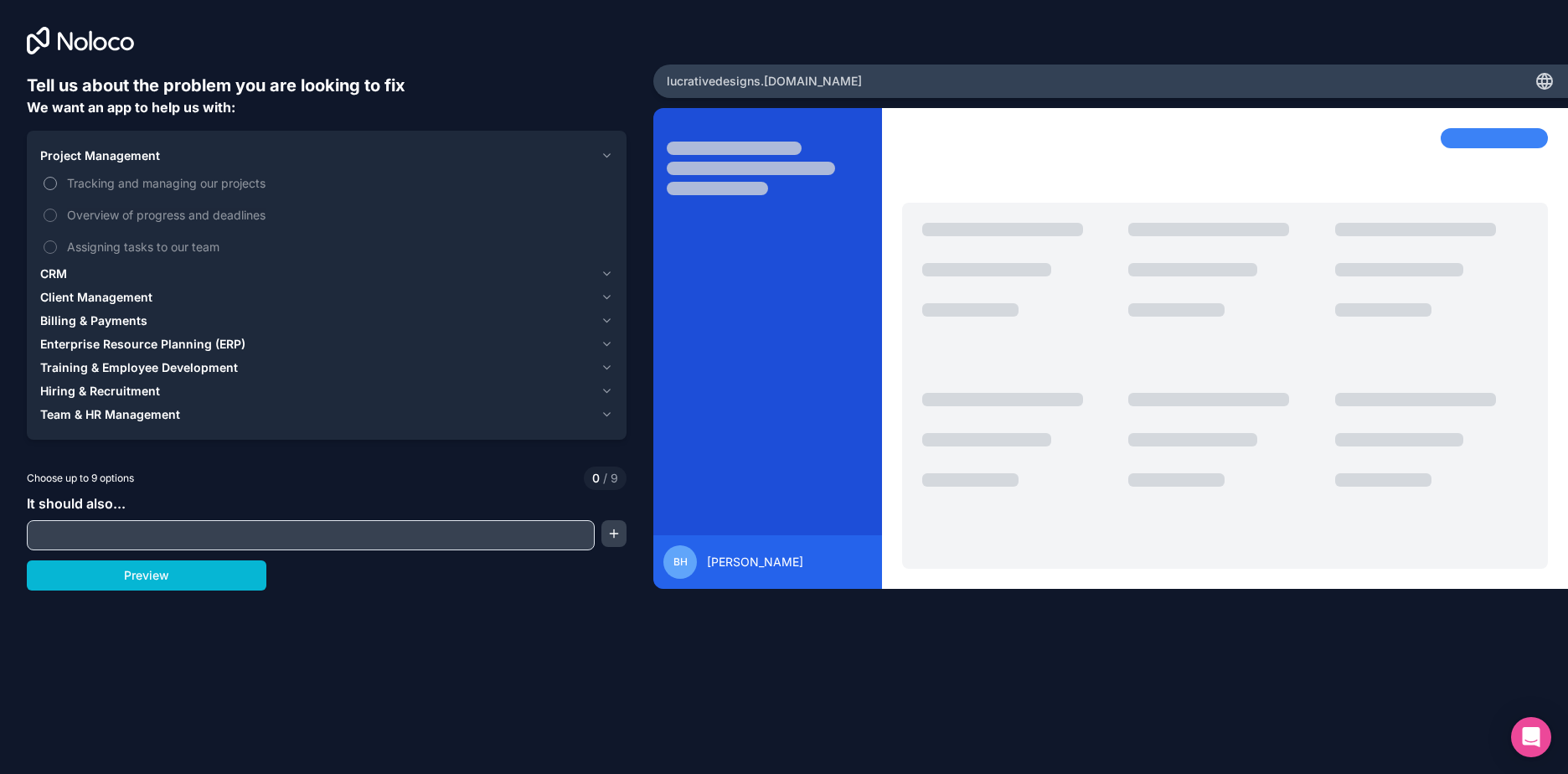
click at [44, 182] on button "Tracking and managing our projects" at bounding box center [50, 183] width 13 height 13
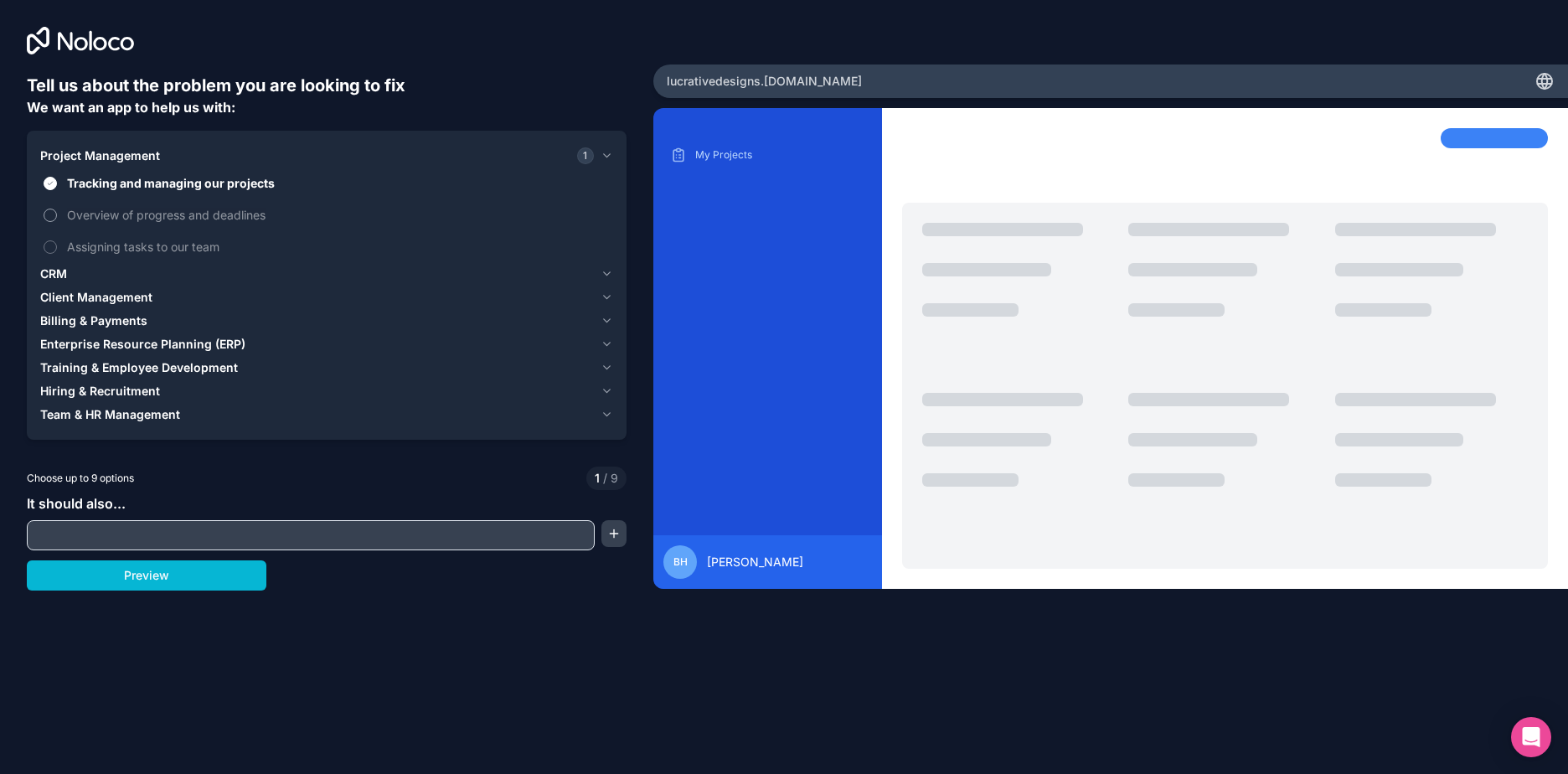
click at [49, 215] on button "Overview of progress and deadlines" at bounding box center [50, 216] width 13 height 13
click at [64, 274] on span "CRM" at bounding box center [53, 274] width 27 height 17
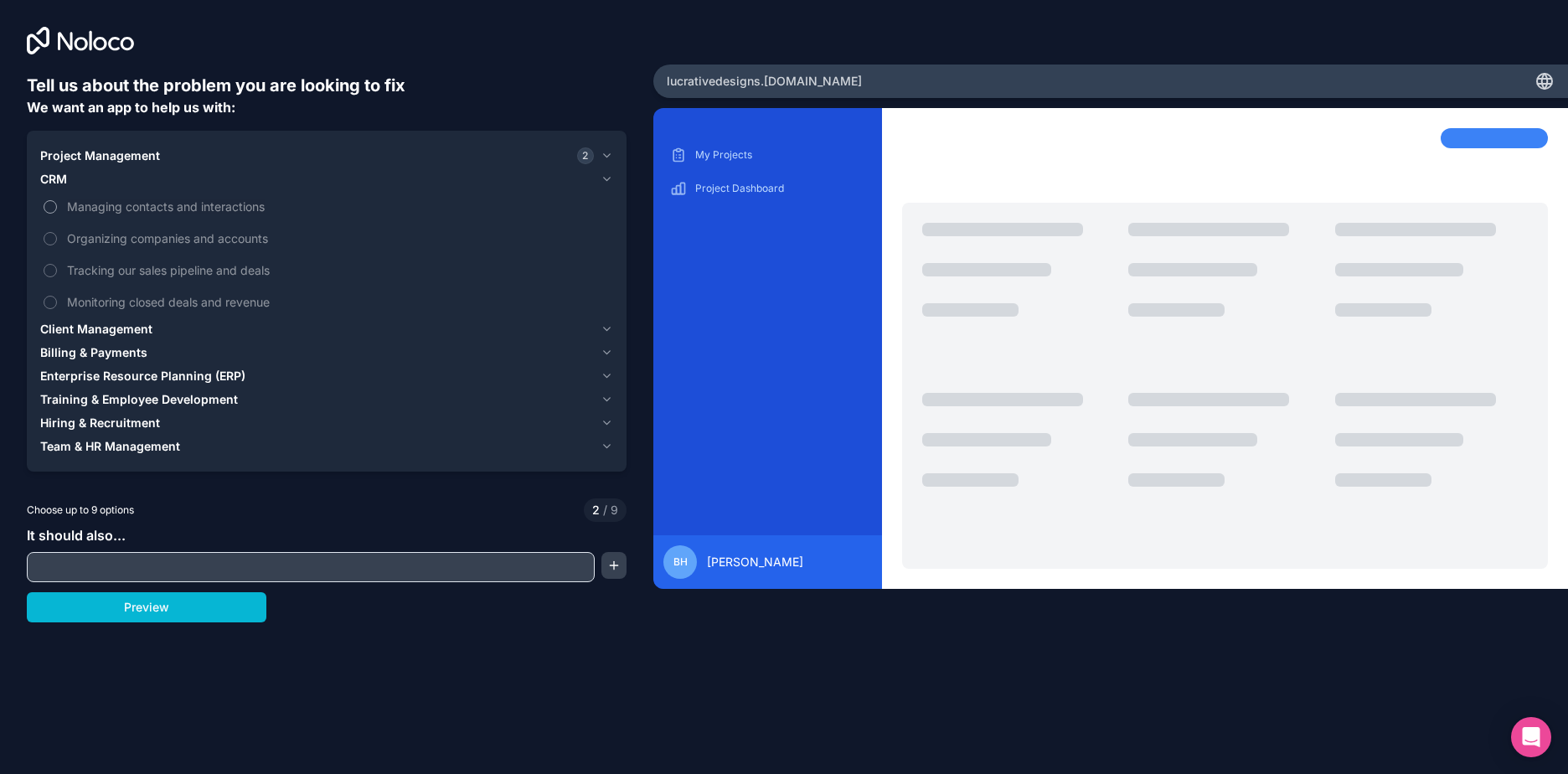
click at [51, 205] on button "Managing contacts and interactions" at bounding box center [50, 207] width 13 height 13
click at [47, 233] on button "Organizing companies and accounts" at bounding box center [50, 238] width 13 height 13
click at [47, 274] on button "Tracking our sales pipeline and deals" at bounding box center [50, 271] width 13 height 13
click at [46, 301] on button "Monitoring closed deals and revenue" at bounding box center [50, 303] width 13 height 13
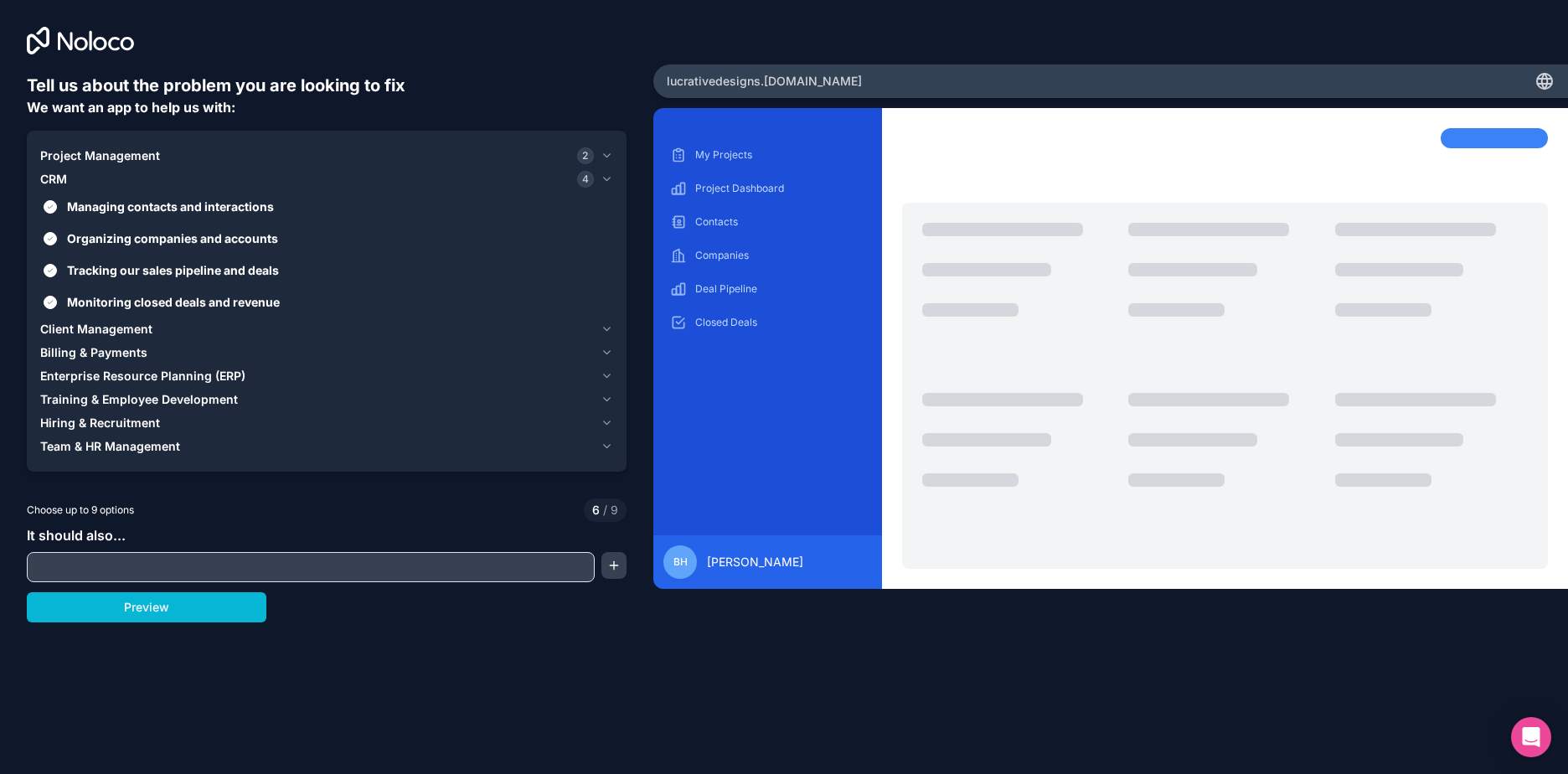
click at [54, 328] on span "Client Management" at bounding box center [96, 330] width 112 height 17
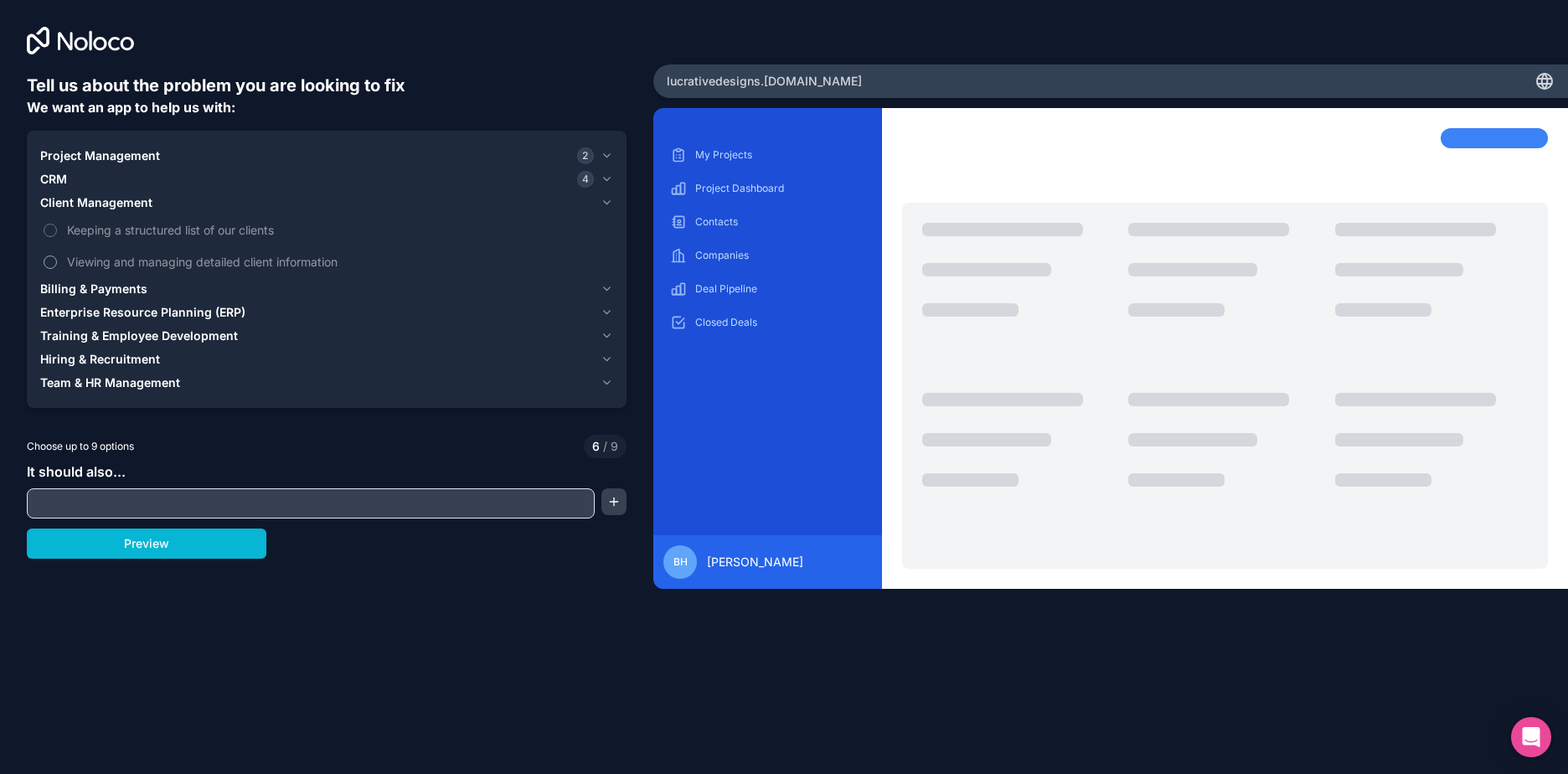
click at [51, 268] on button "Viewing and managing detailed client information" at bounding box center [50, 262] width 13 height 13
click at [54, 223] on label "Keeping a structured list of our clients" at bounding box center [327, 230] width 573 height 31
click at [54, 224] on button "Keeping a structured list of our clients" at bounding box center [50, 231] width 13 height 13
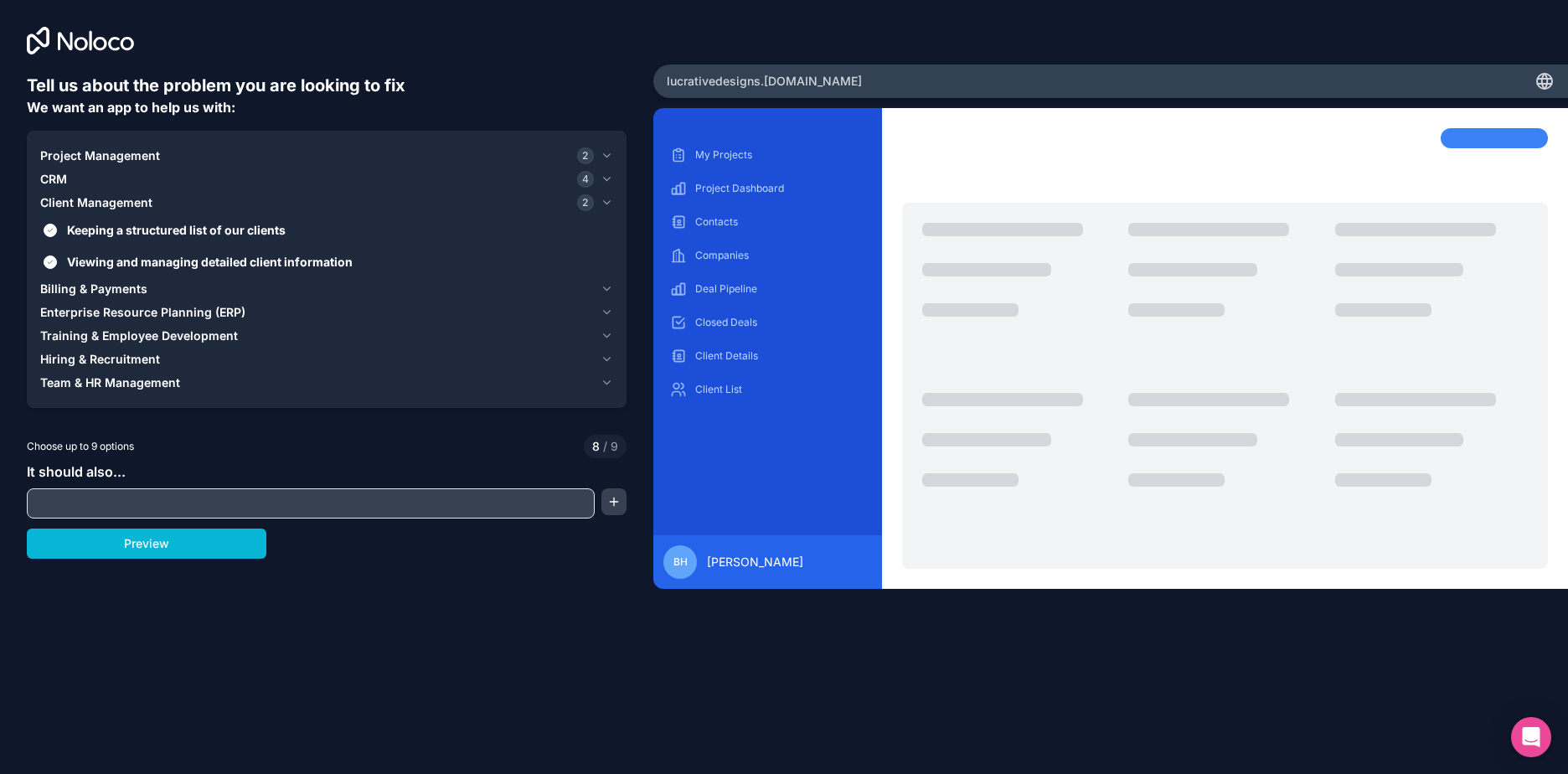
click at [82, 286] on span "Billing & Payments" at bounding box center [93, 290] width 107 height 17
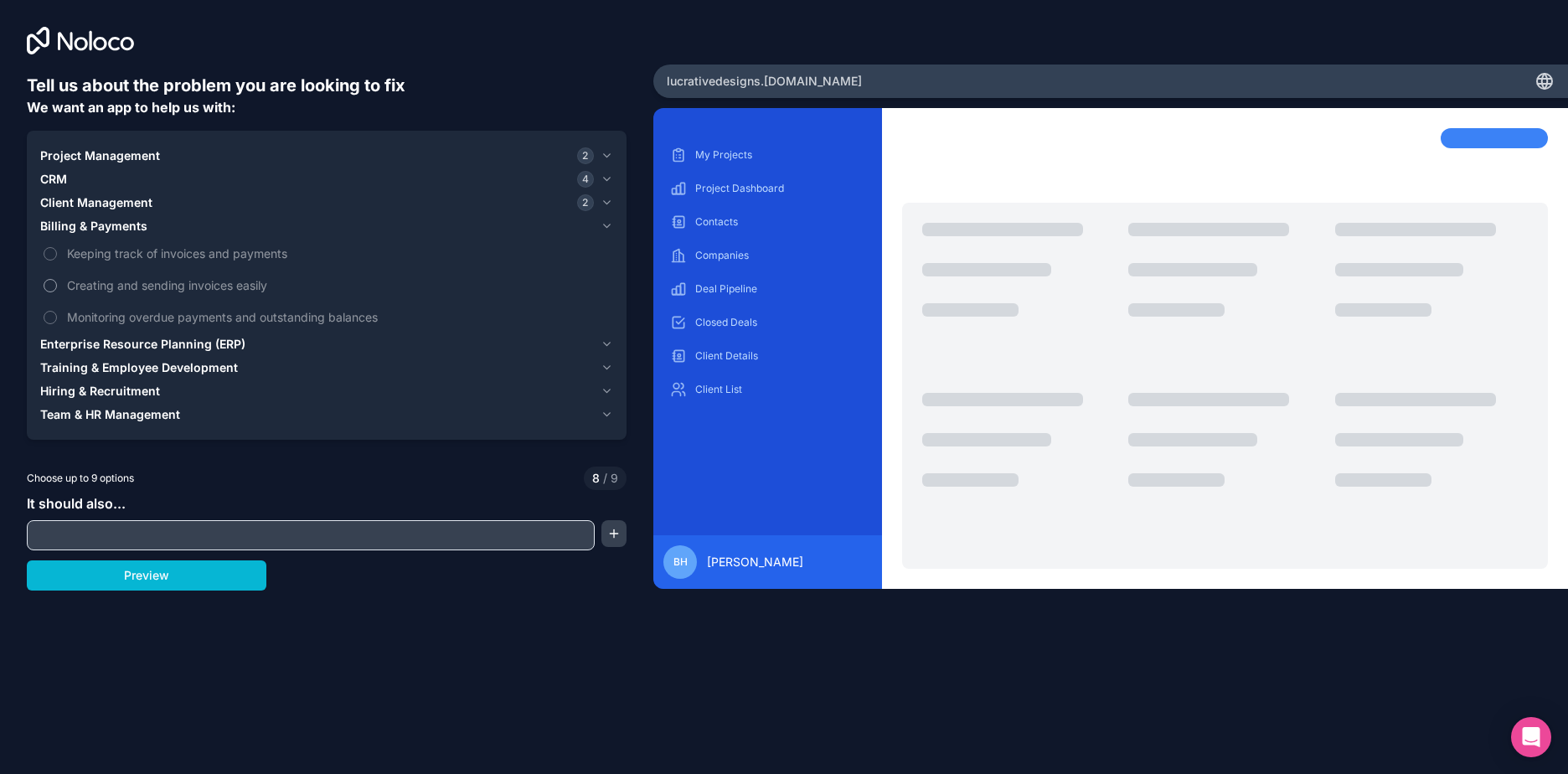
click at [49, 279] on button "Creating and sending invoices easily" at bounding box center [50, 286] width 13 height 13
click at [63, 255] on label "Keeping track of invoices and payments" at bounding box center [327, 254] width 573 height 31
click at [45, 246] on label "Keeping track of invoices and payments" at bounding box center [327, 254] width 573 height 31
click at [43, 252] on label "Keeping track of invoices and payments" at bounding box center [327, 254] width 573 height 31
click at [83, 345] on span "Enterprise Resource Planning (ERP)" at bounding box center [142, 345] width 205 height 17
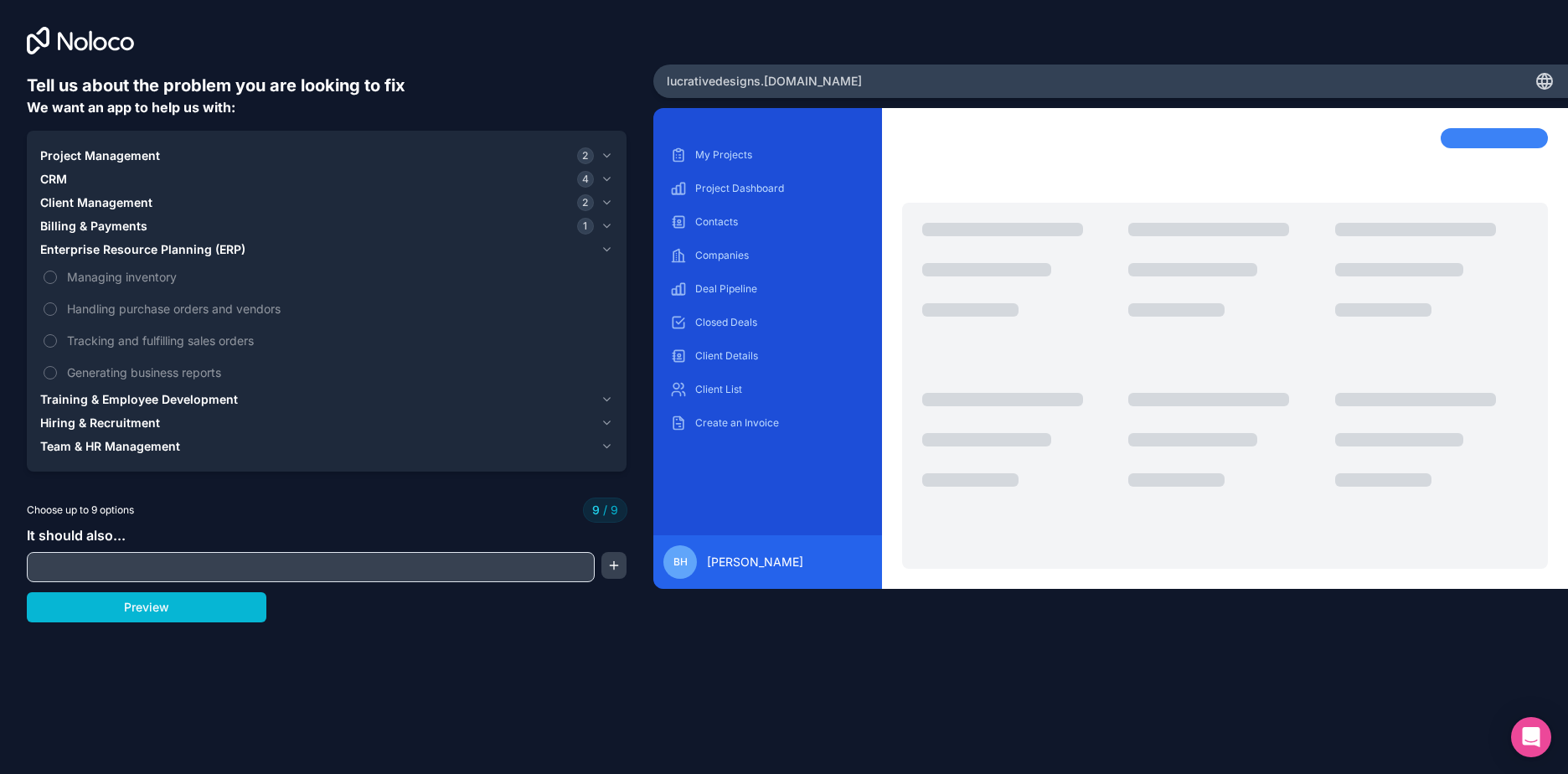
click at [105, 395] on span "Training & Employee Development" at bounding box center [139, 400] width 197 height 17
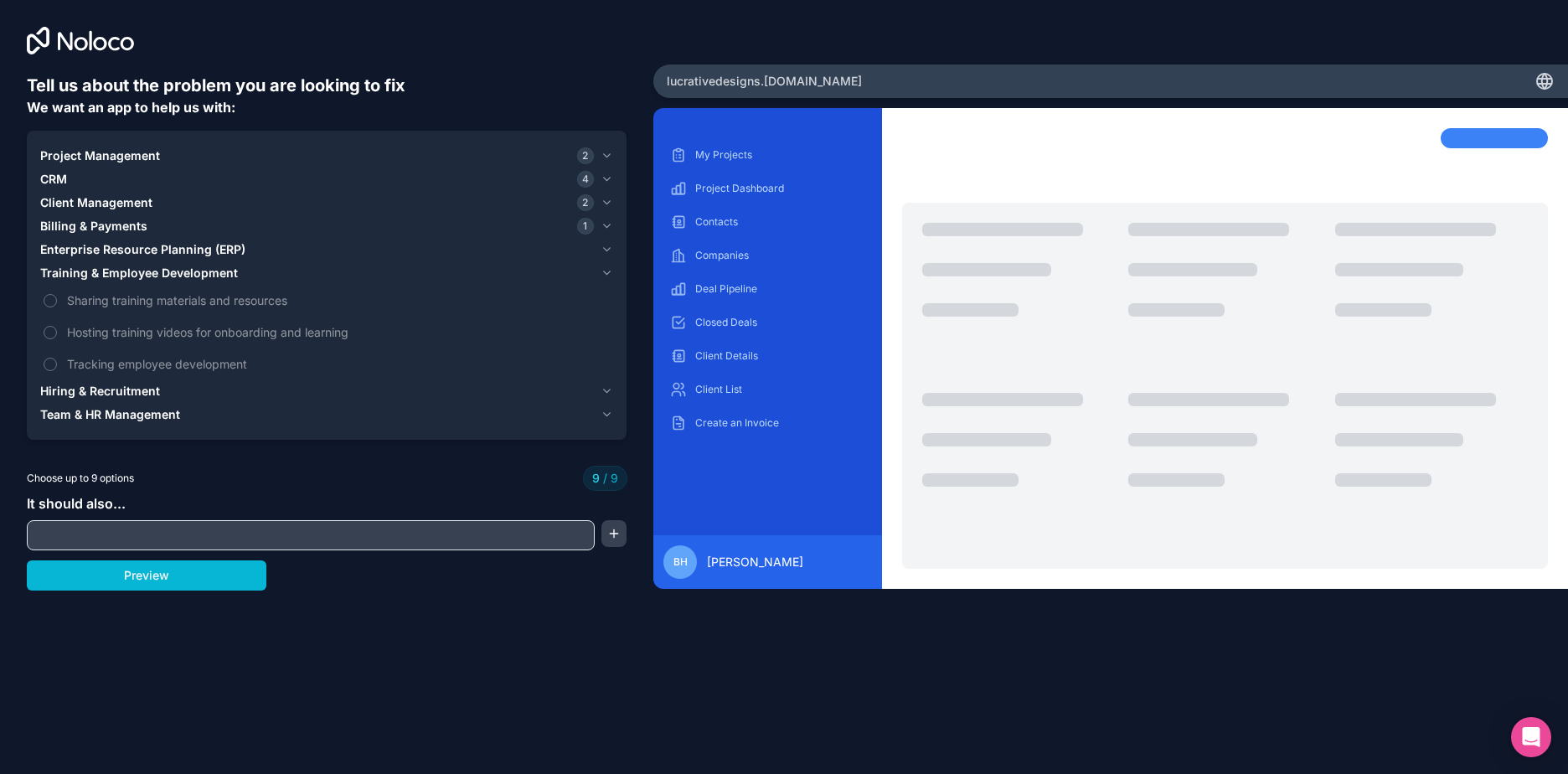
click at [77, 390] on span "Hiring & Recruitment" at bounding box center [100, 391] width 120 height 17
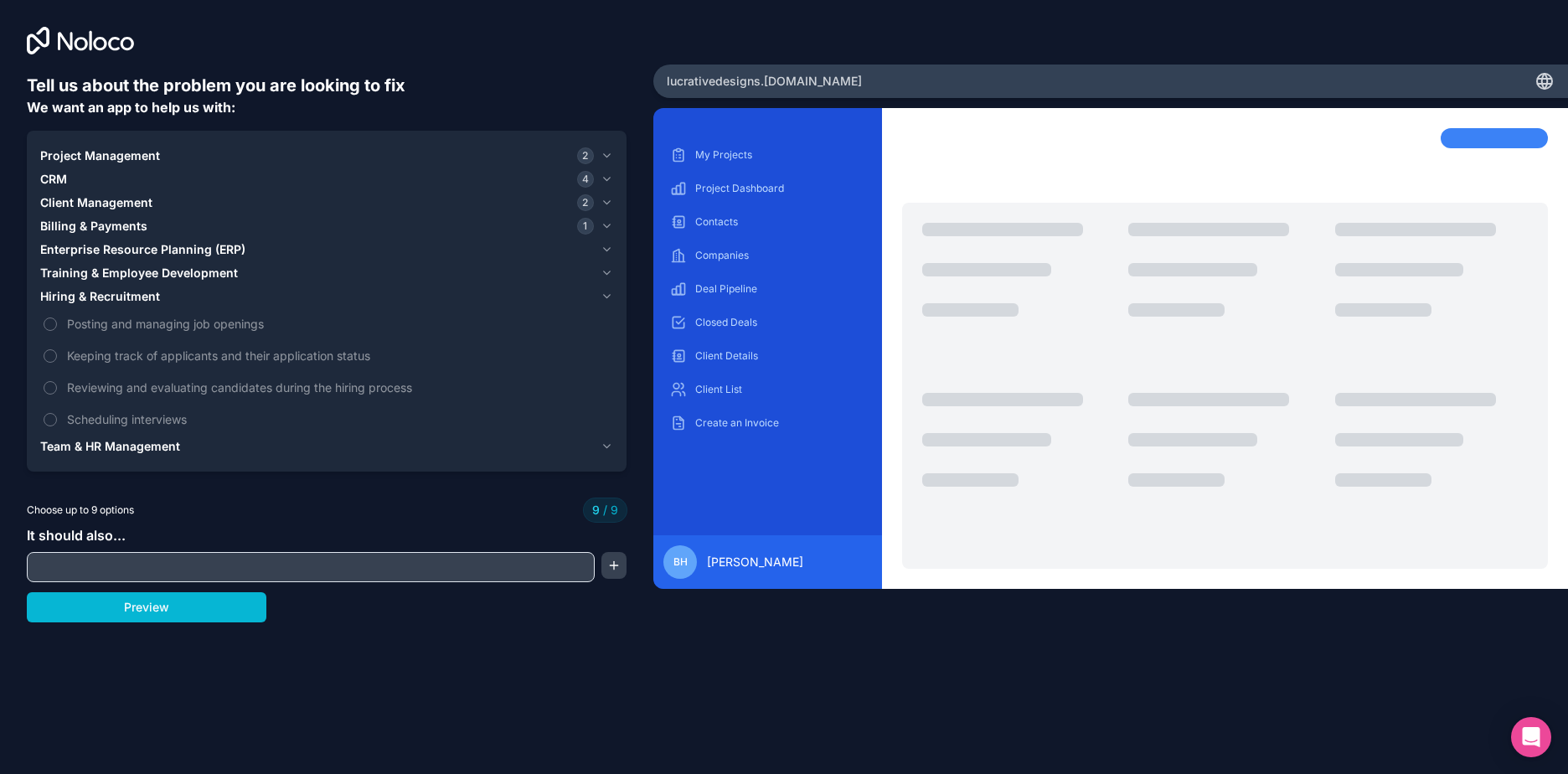
click at [99, 439] on span "Team & HR Management" at bounding box center [109, 447] width 140 height 17
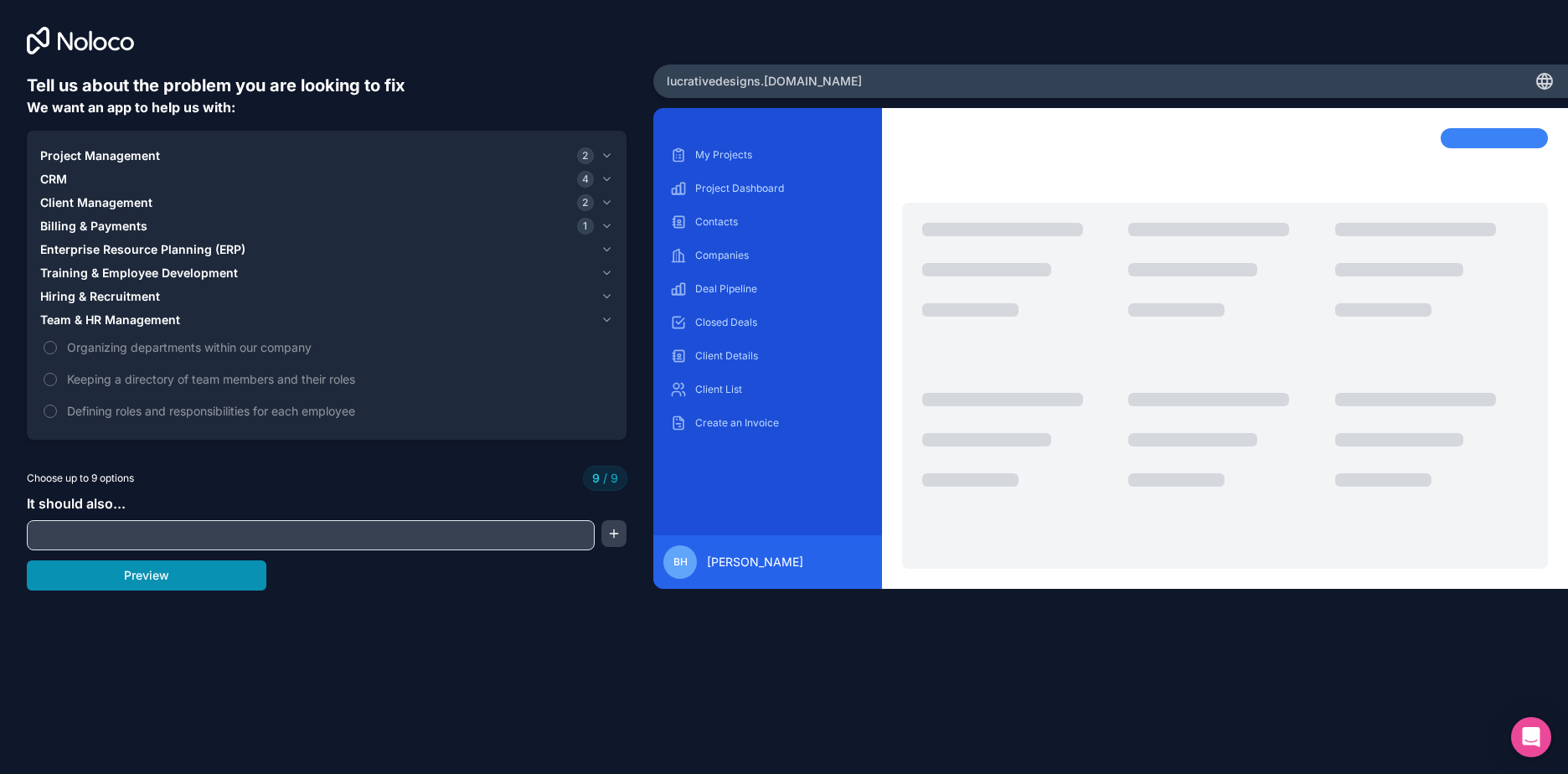
click at [143, 576] on button "Preview" at bounding box center [146, 576] width 239 height 30
